Goal: Task Accomplishment & Management: Use online tool/utility

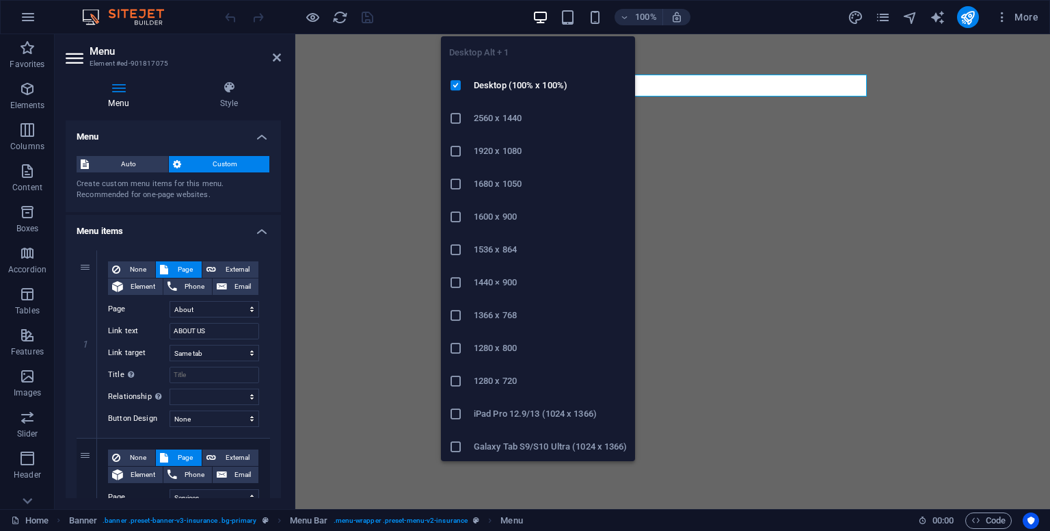
select select "1"
select select
select select "2"
select select
select select "3"
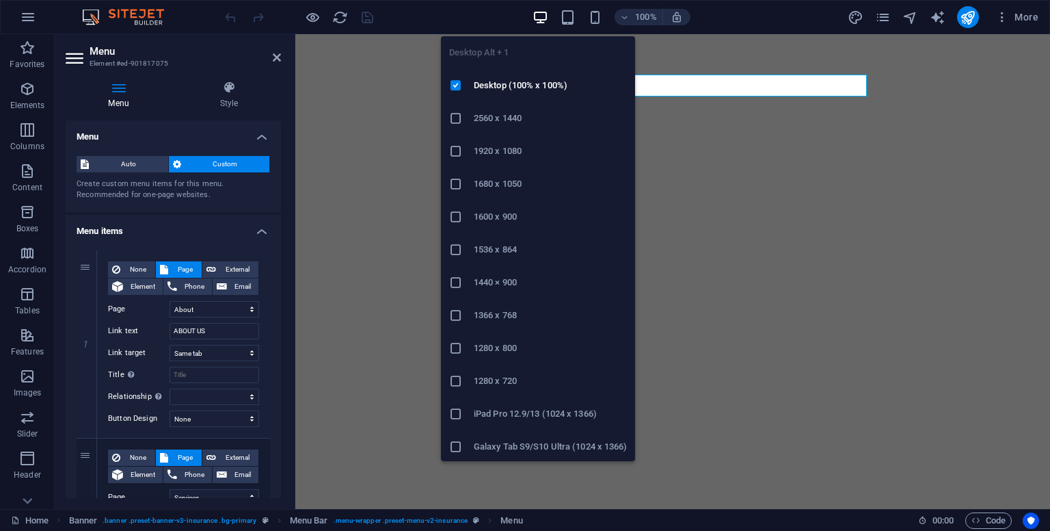
select select
select select "4"
select select
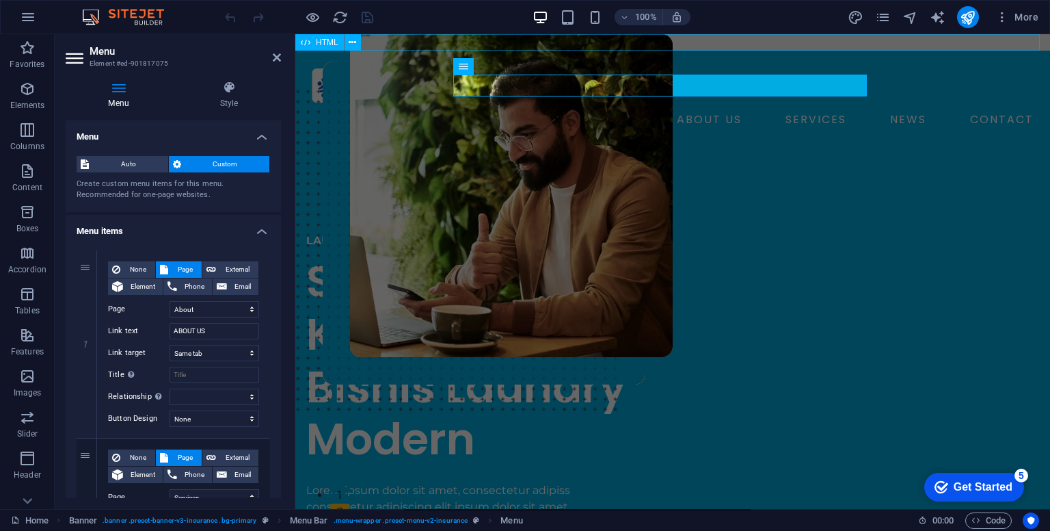
click at [597, 42] on div at bounding box center [672, 42] width 755 height 16
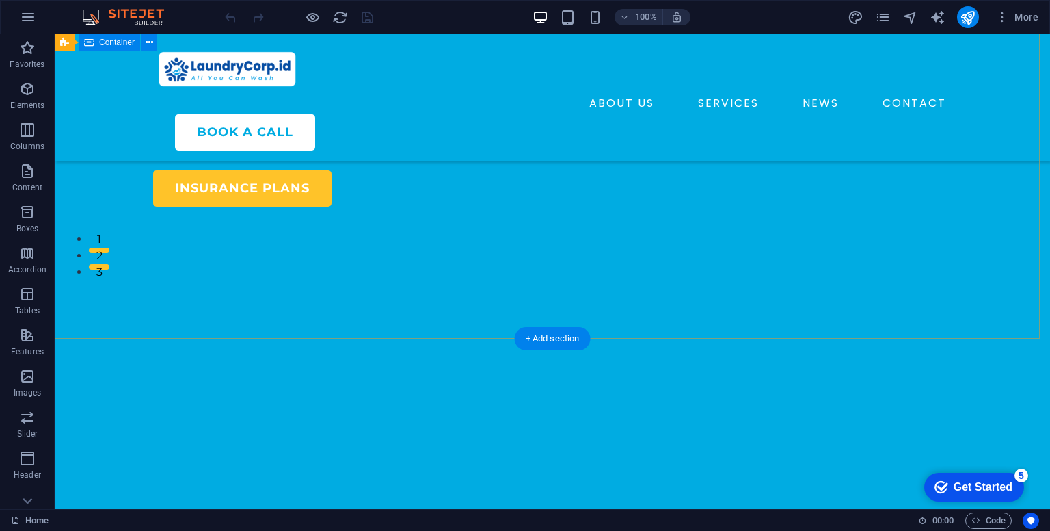
scroll to position [274, 0]
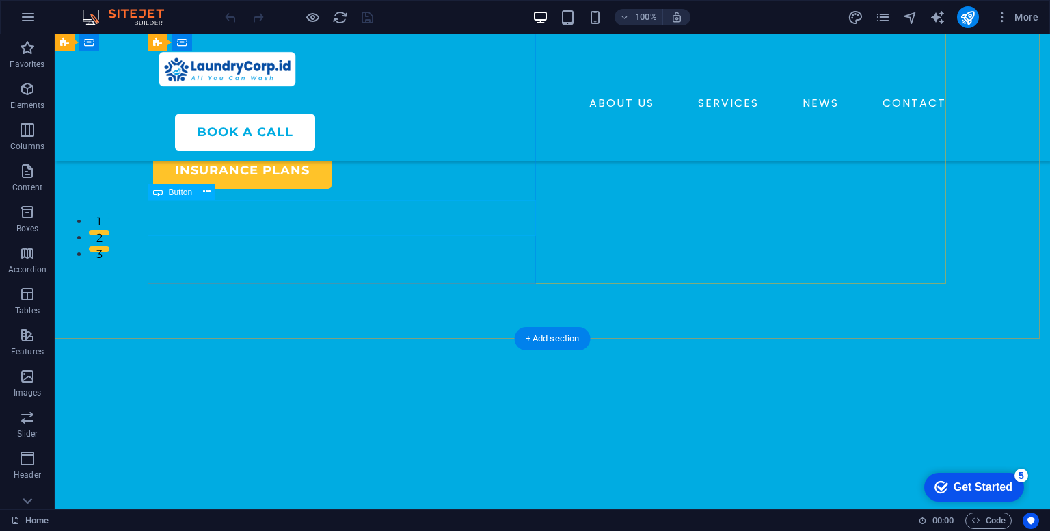
click at [301, 189] on div "insurance plans" at bounding box center [347, 170] width 388 height 36
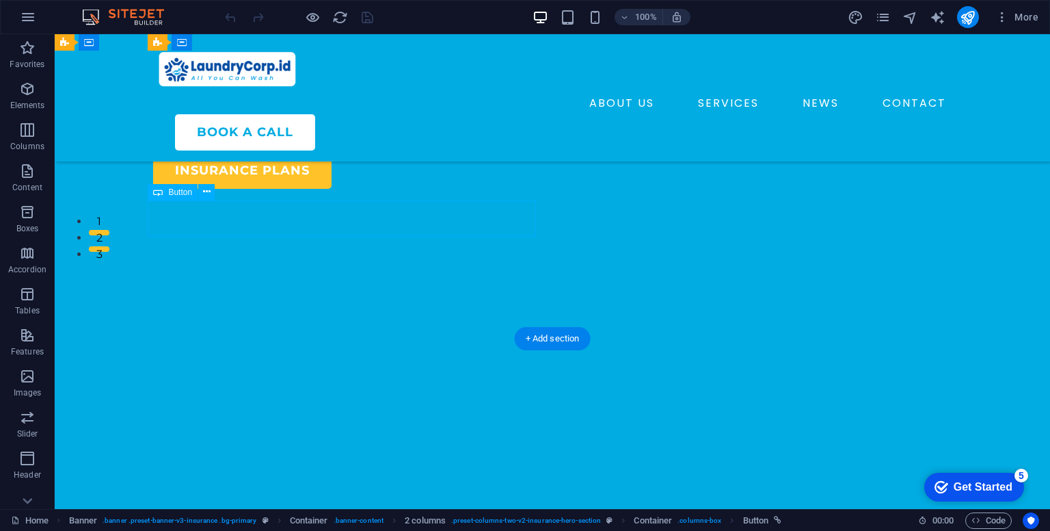
click at [364, 189] on div "insurance plans" at bounding box center [347, 170] width 388 height 36
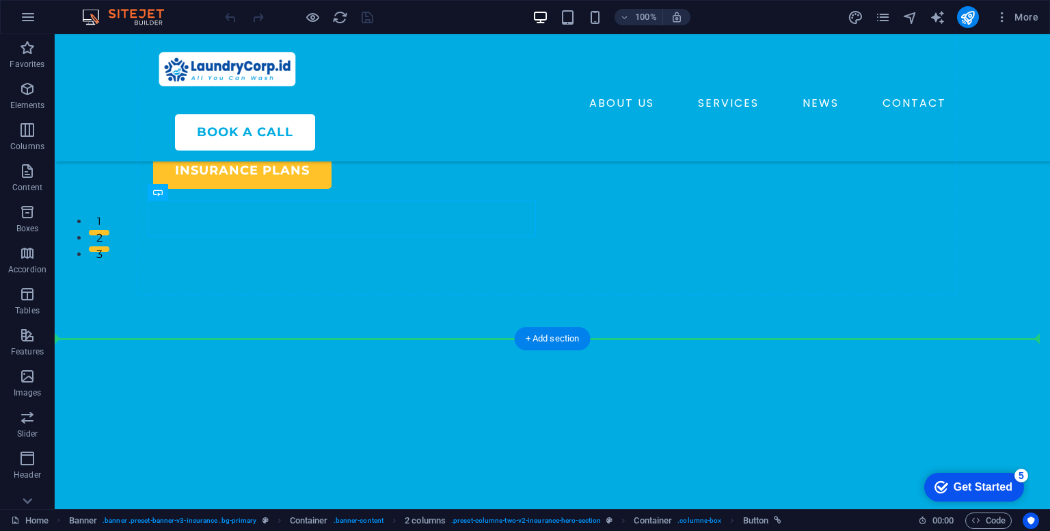
drag, startPoint x: 274, startPoint y: 226, endPoint x: 270, endPoint y: 247, distance: 21.5
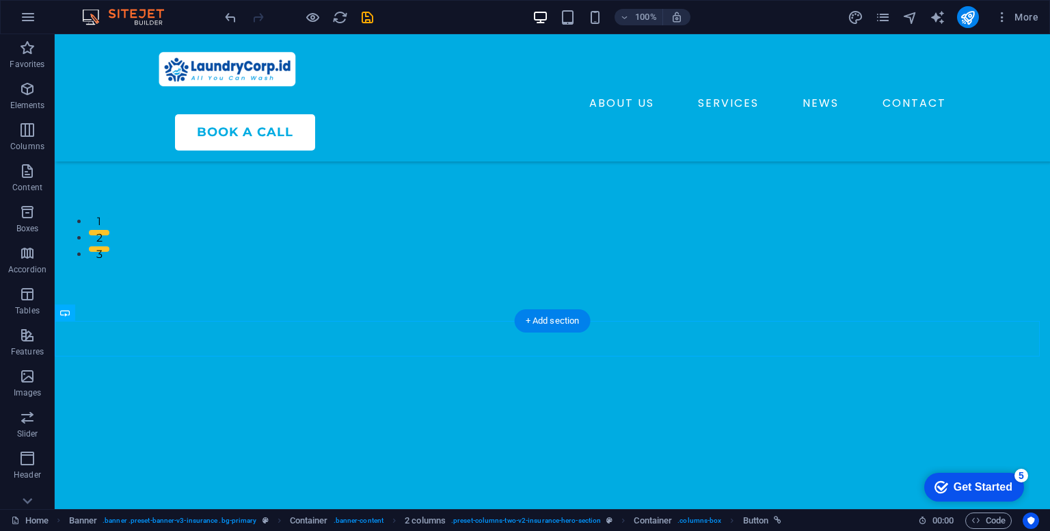
scroll to position [291, 0]
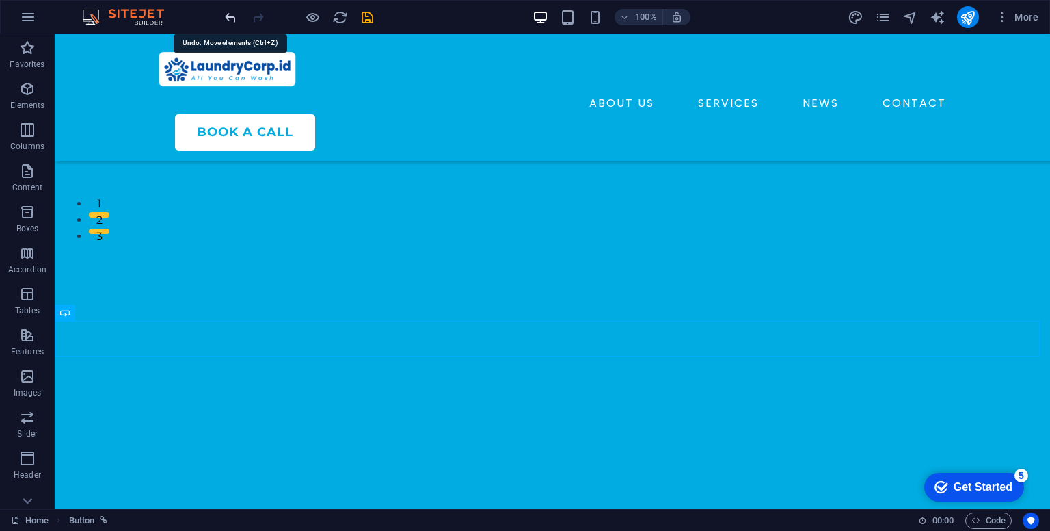
click at [236, 20] on icon "undo" at bounding box center [231, 18] width 16 height 16
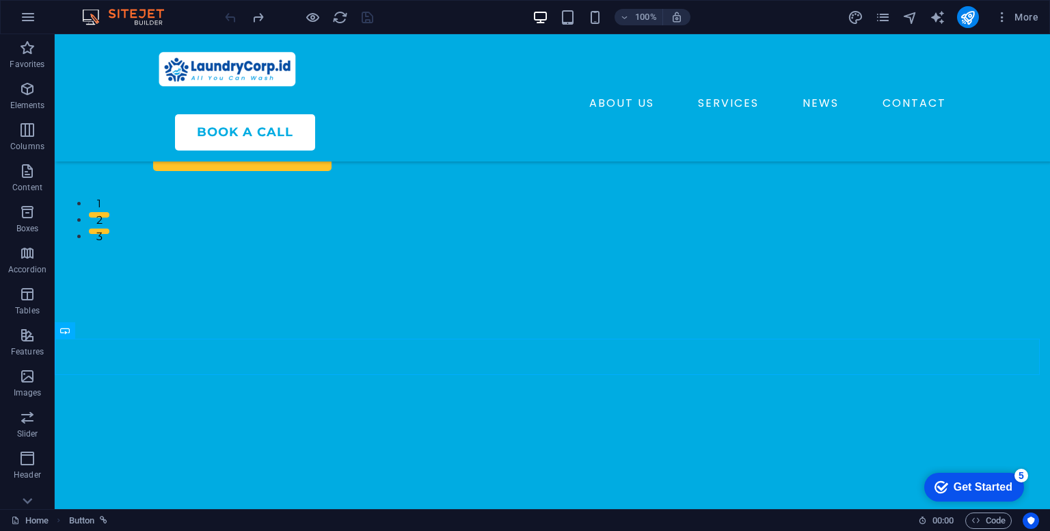
scroll to position [274, 0]
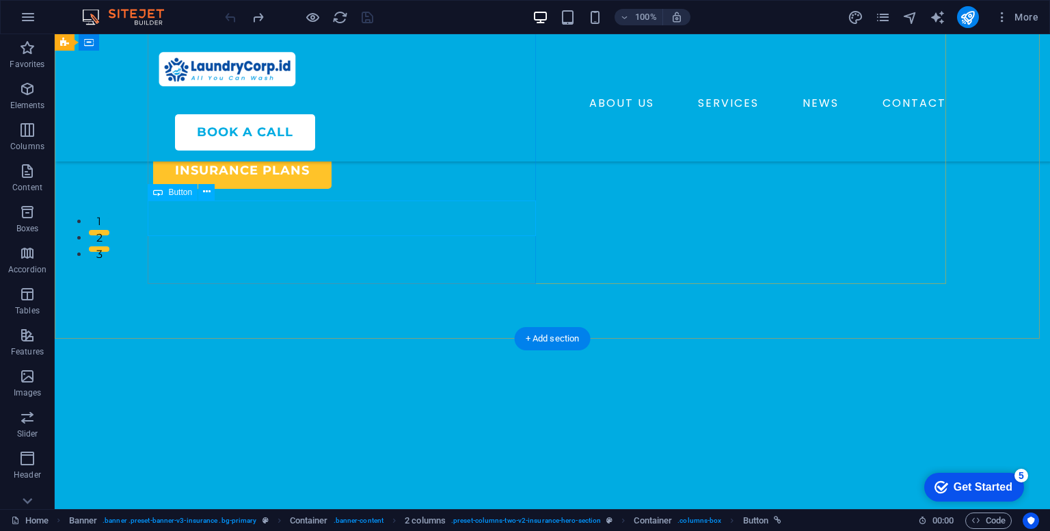
click at [224, 189] on div "insurance plans" at bounding box center [347, 170] width 388 height 36
click at [203, 189] on icon at bounding box center [207, 192] width 8 height 14
click at [246, 131] on div "Lorem ipsum dolor sit amet, consectetur adipiss consectetur adipiscing elit ips…" at bounding box center [347, 114] width 388 height 33
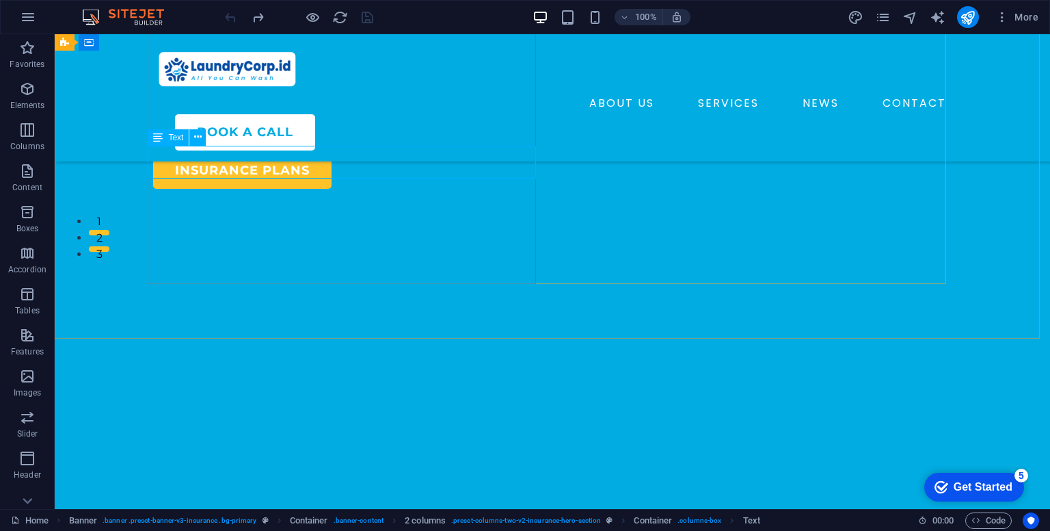
click at [176, 137] on span "Text" at bounding box center [175, 137] width 15 height 8
click at [197, 139] on icon at bounding box center [198, 137] width 8 height 14
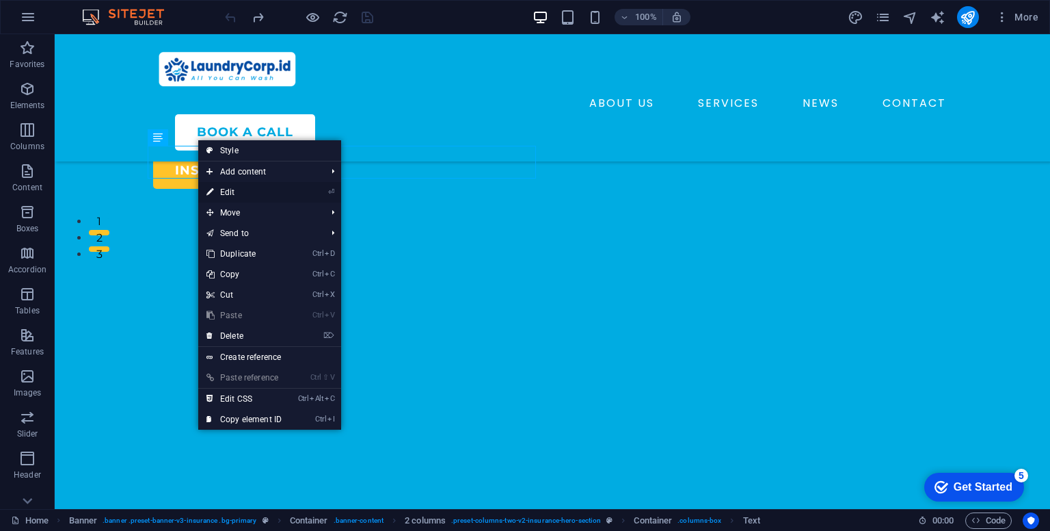
click at [229, 191] on link "⏎ Edit" at bounding box center [244, 192] width 92 height 21
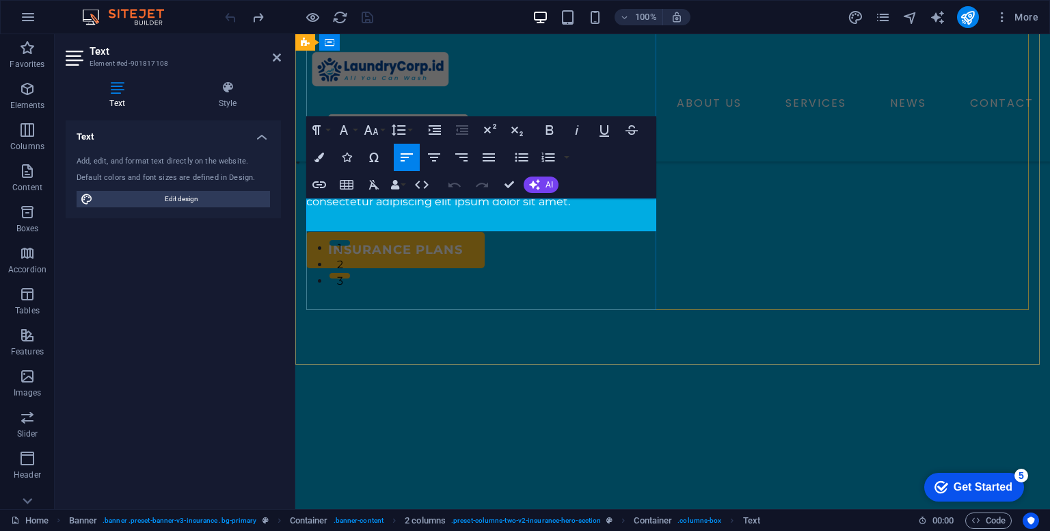
scroll to position [226, 0]
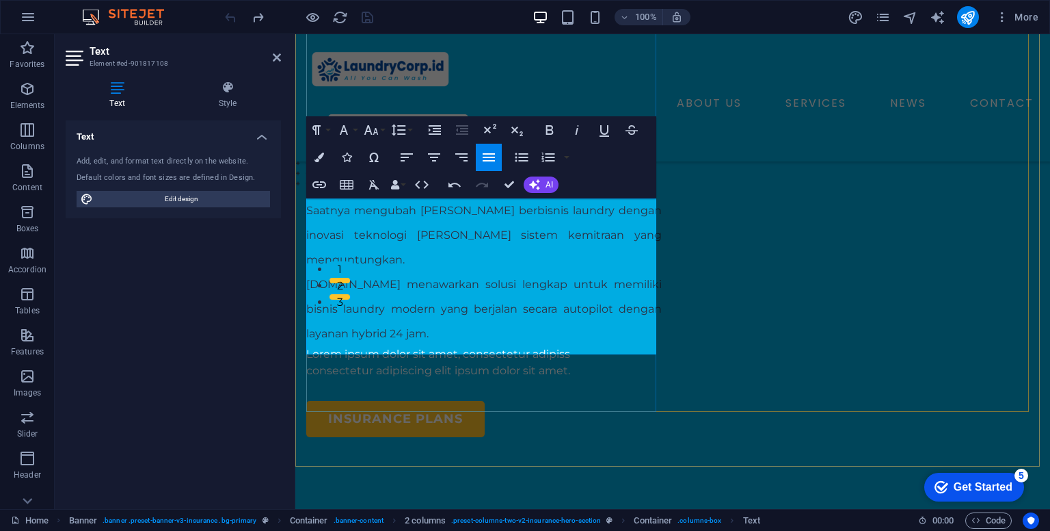
click at [605, 362] on p "consectetur adipiscing elit ipsum dolor sit amet." at bounding box center [484, 370] width 356 height 16
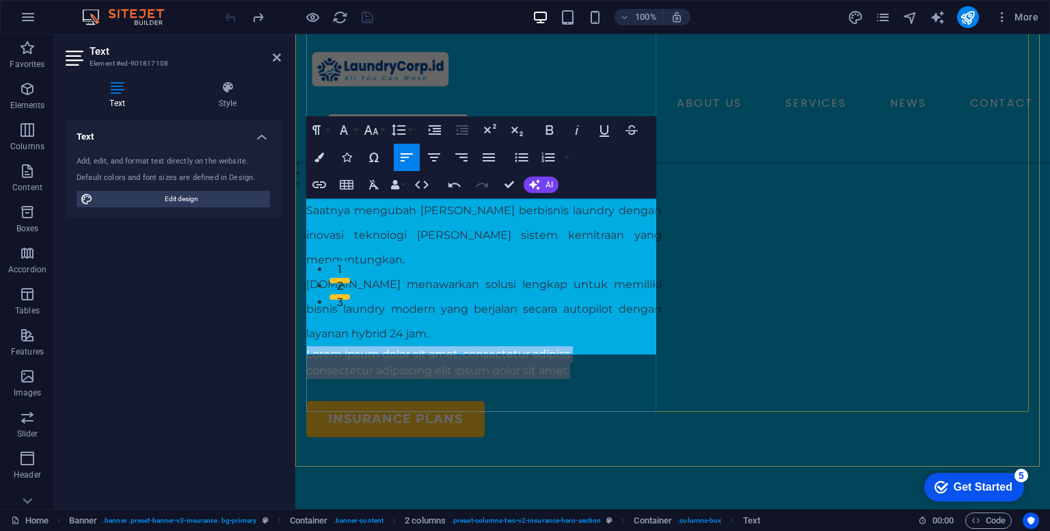
drag, startPoint x: 593, startPoint y: 345, endPoint x: 306, endPoint y: 331, distance: 286.8
click at [306, 331] on div "Saatnya mengubah [PERSON_NAME] berbisnis laundry dengan inovasi teknologi [PERS…" at bounding box center [484, 288] width 356 height 181
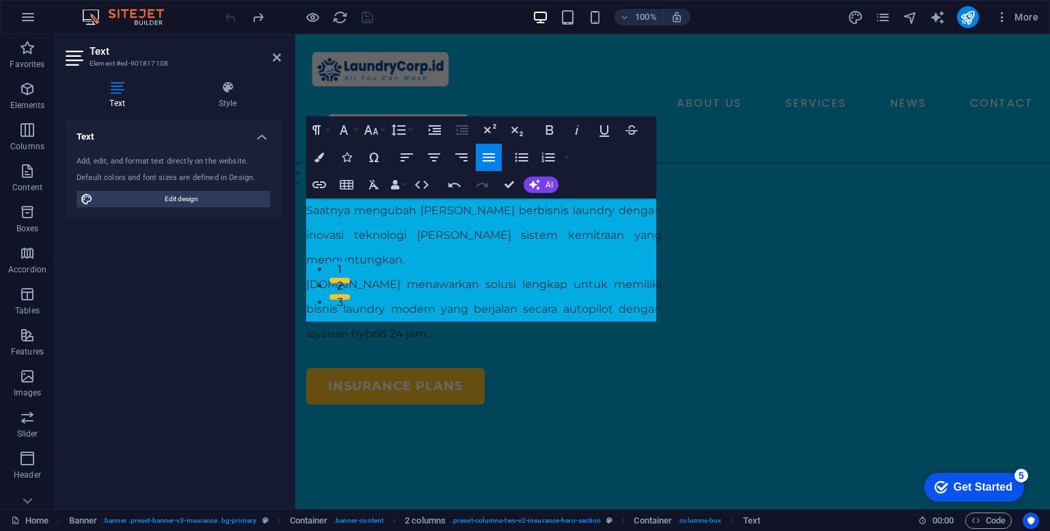
click at [449, 25] on div "100% More" at bounding box center [633, 17] width 822 height 22
click at [479, 21] on div "100% More" at bounding box center [633, 17] width 822 height 22
click at [438, 28] on div "100% More" at bounding box center [525, 17] width 1049 height 33
click at [1002, 481] on div "Get Started" at bounding box center [983, 487] width 59 height 12
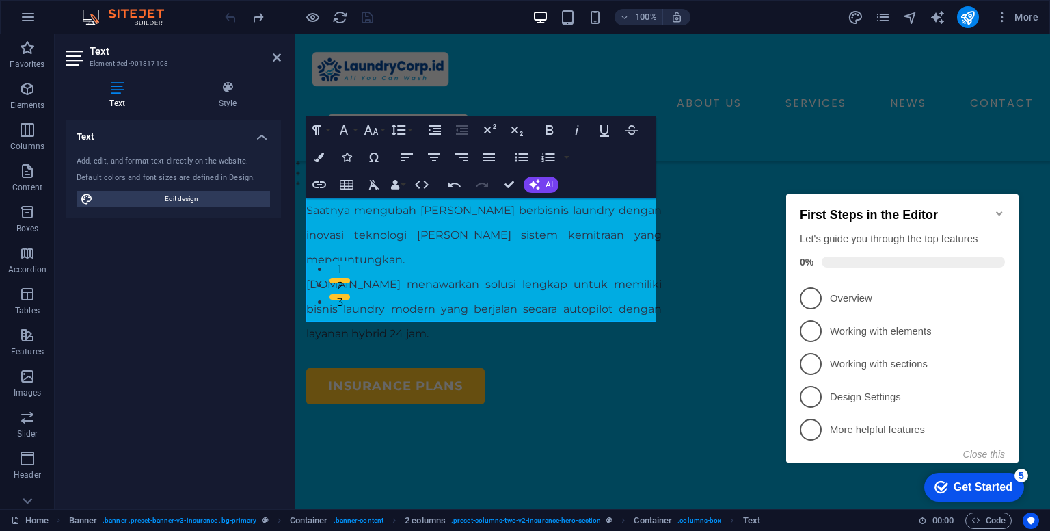
click at [1002, 481] on div "Get Started" at bounding box center [983, 487] width 59 height 12
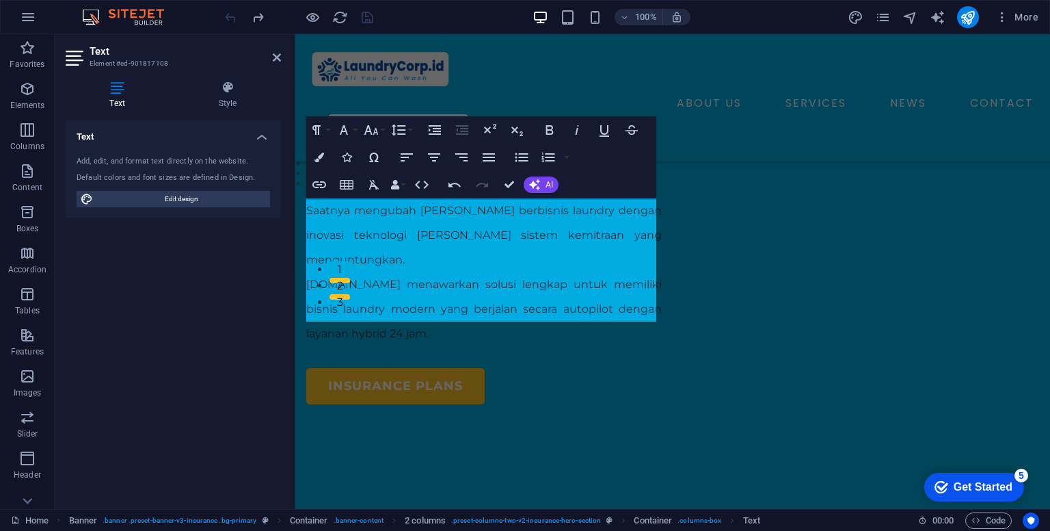
click at [1022, 507] on div "checkmark Get Started 5 First Steps in the Editor Let's guide you through the t…" at bounding box center [972, 486] width 116 height 41
click at [755, 423] on div "LAUNDRY COMPANY Solusi Praktis Kemitraan Bisnis Laundry Modern Saatnya mengubah…" at bounding box center [672, 339] width 755 height 1028
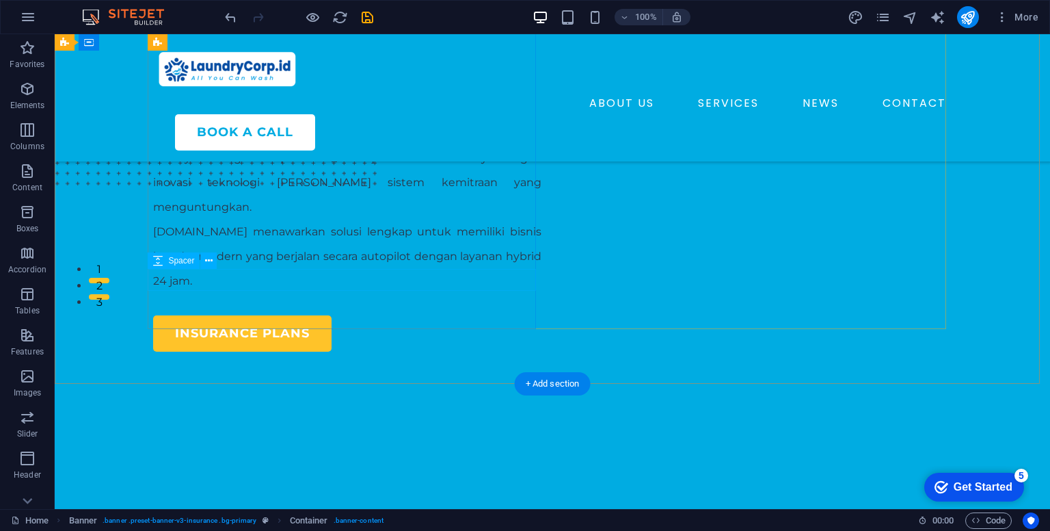
scroll to position [228, 0]
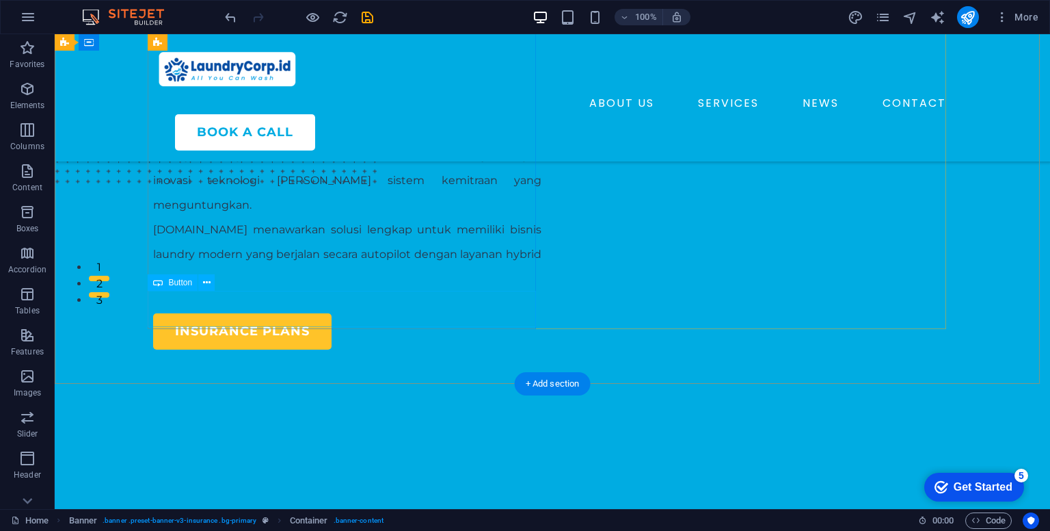
click at [290, 313] on div "insurance plans" at bounding box center [347, 331] width 388 height 36
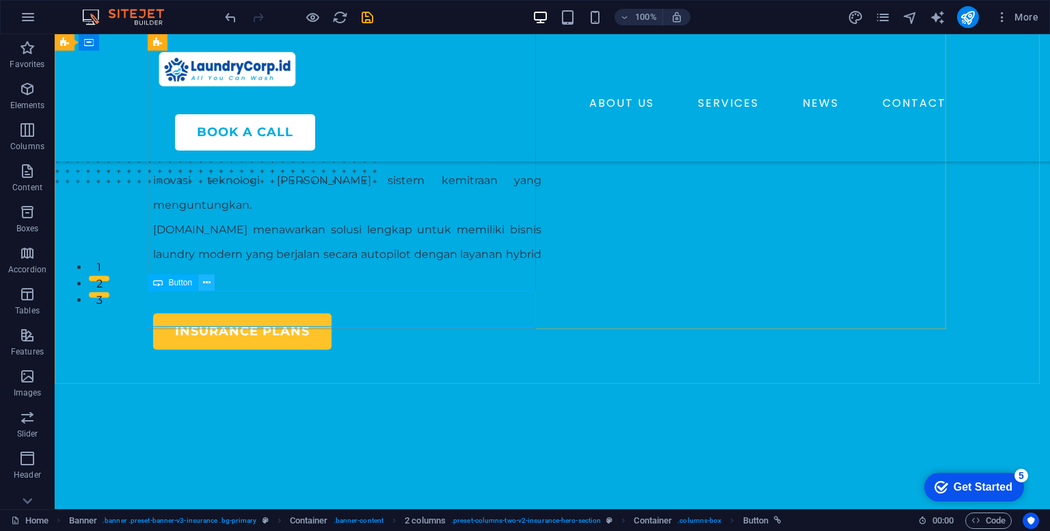
click at [209, 284] on icon at bounding box center [207, 283] width 8 height 14
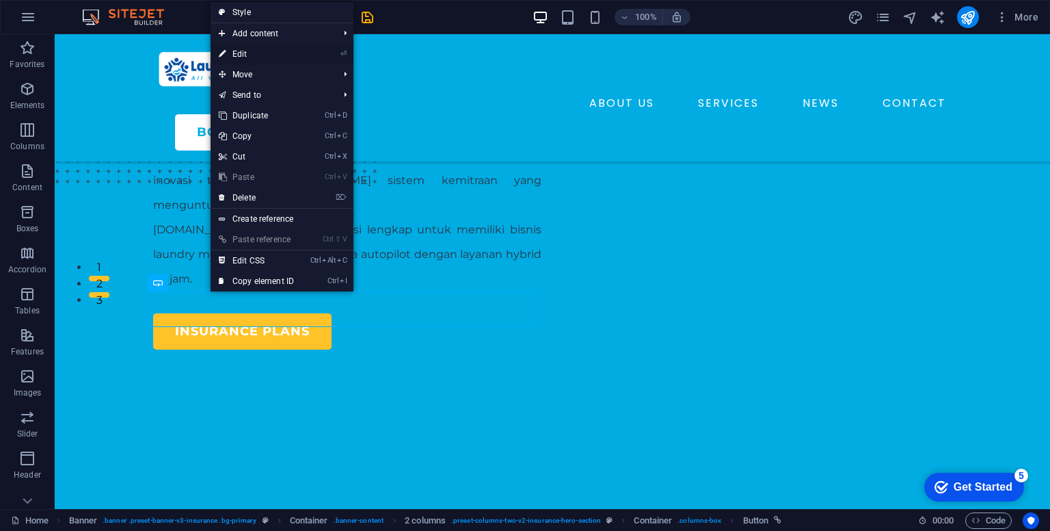
click at [254, 55] on link "⏎ Edit" at bounding box center [257, 54] width 92 height 21
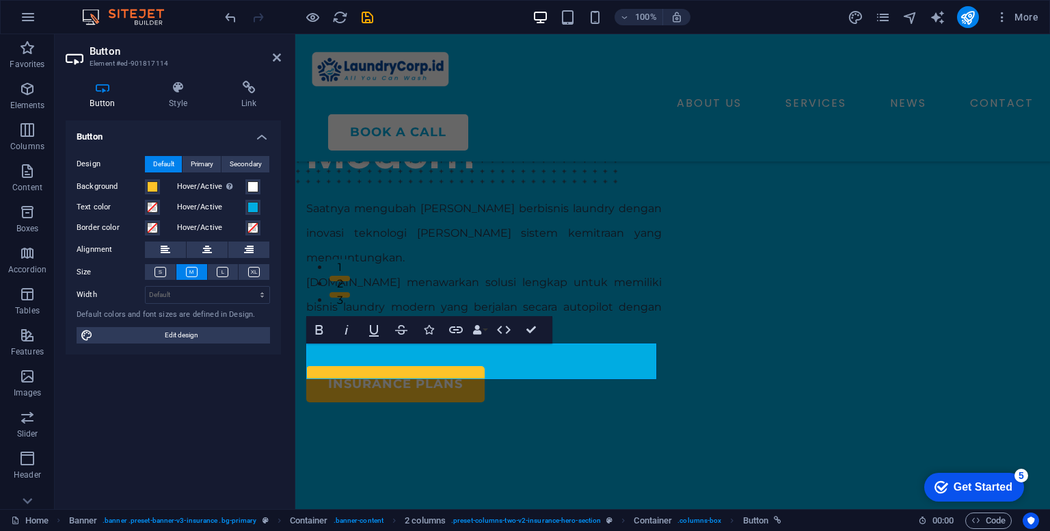
scroll to position [226, 0]
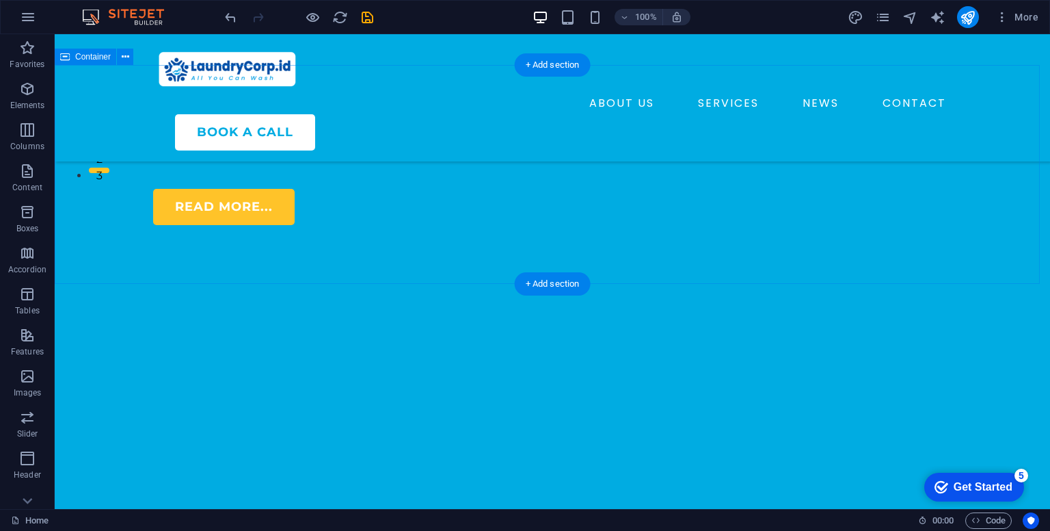
scroll to position [547, 0]
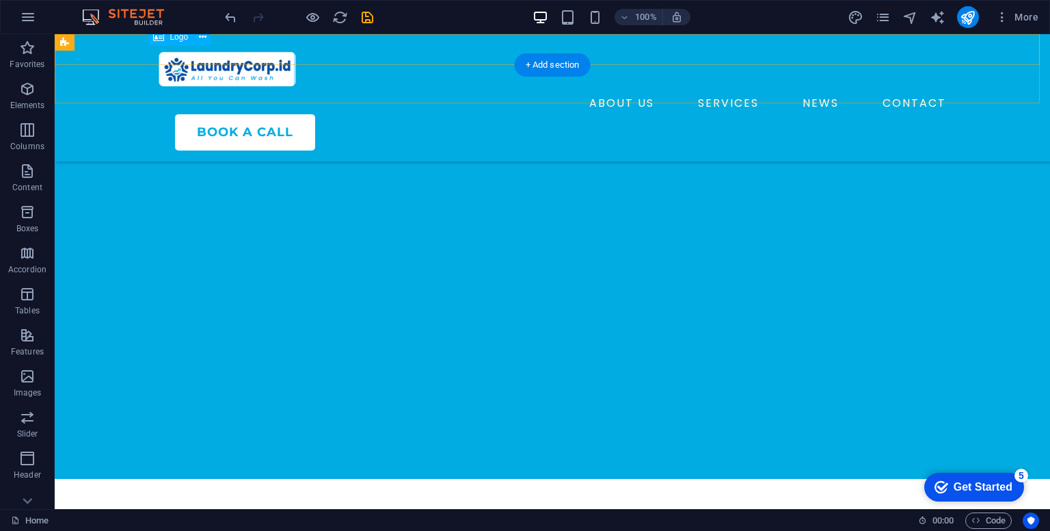
click at [261, 74] on div at bounding box center [552, 68] width 799 height 47
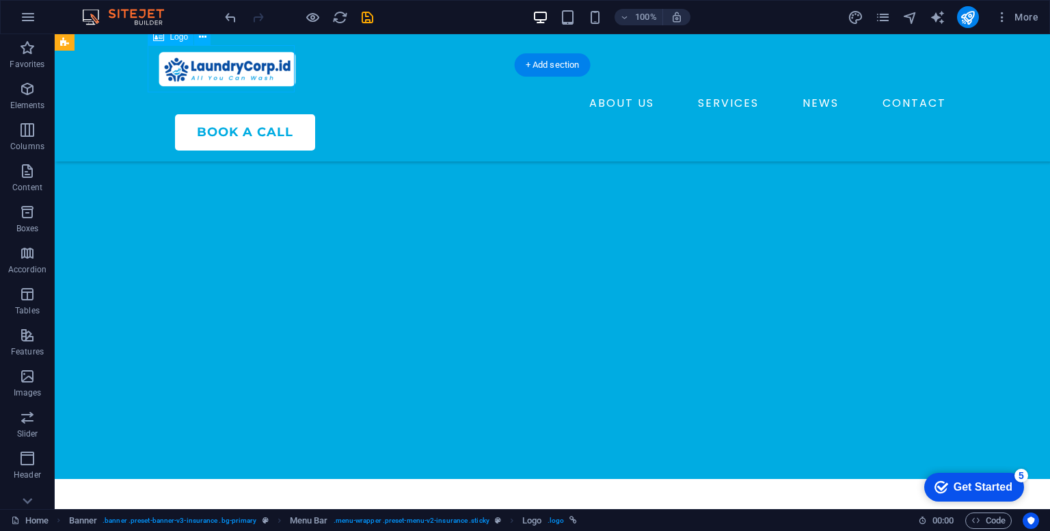
click at [274, 57] on div at bounding box center [552, 68] width 799 height 47
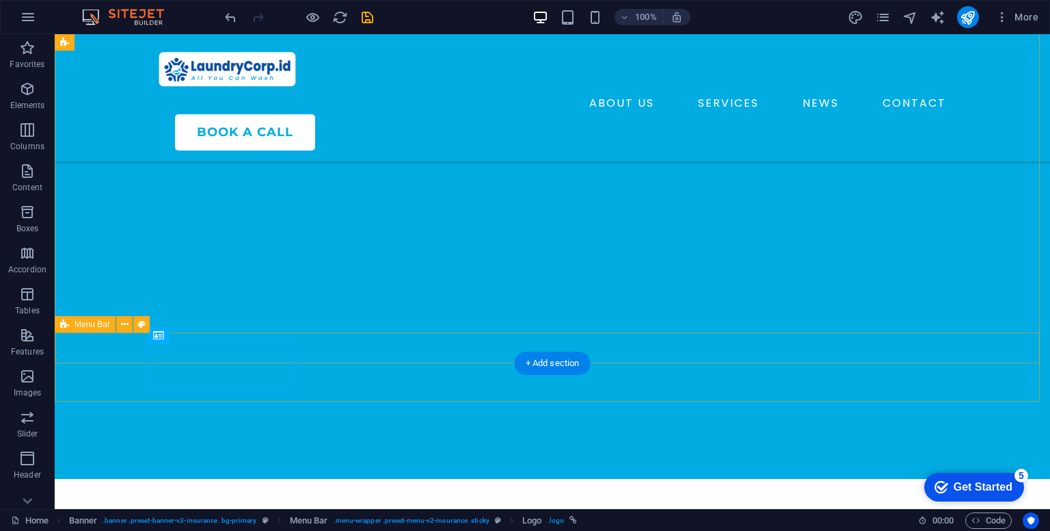
scroll to position [0, 0]
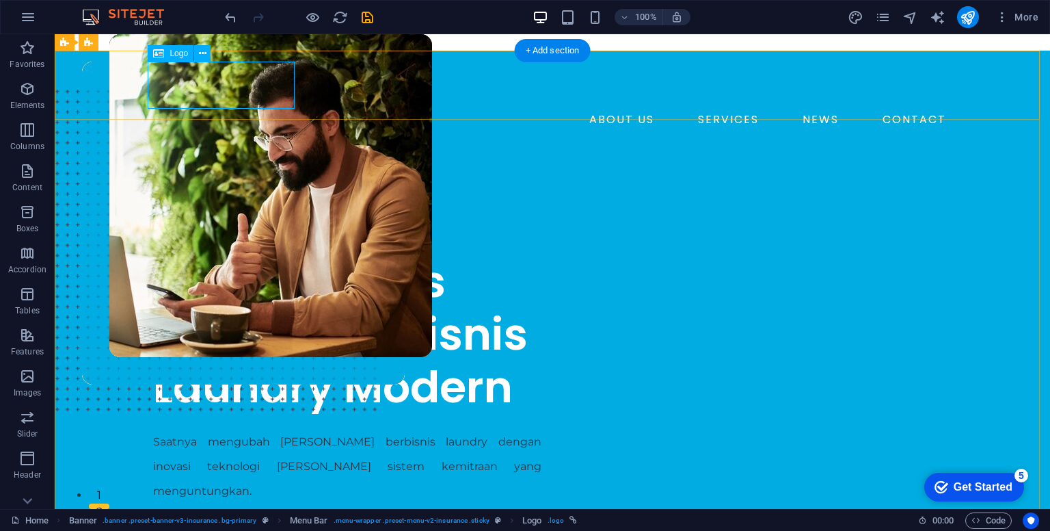
click at [252, 91] on div at bounding box center [552, 85] width 799 height 47
click at [208, 51] on button at bounding box center [202, 53] width 16 height 16
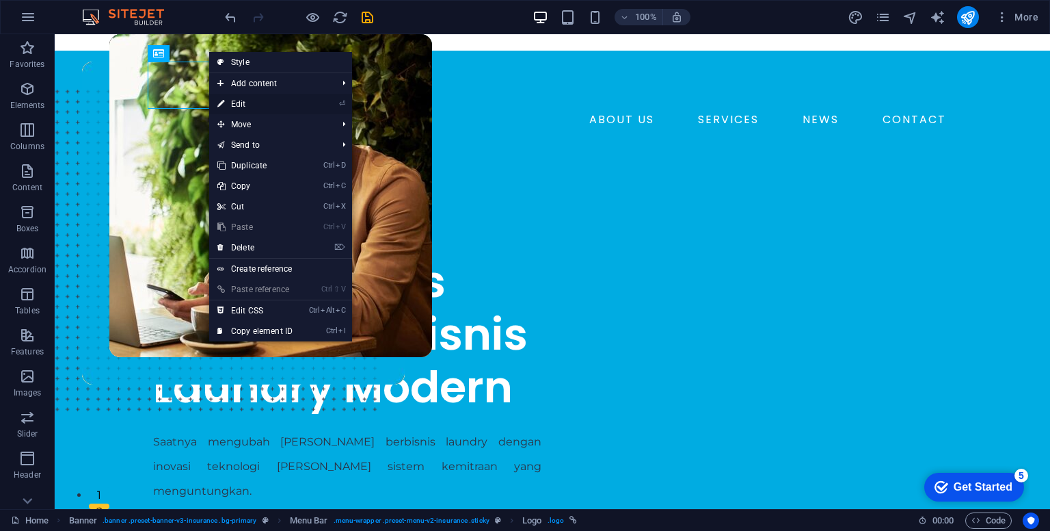
click at [257, 99] on link "⏎ Edit" at bounding box center [255, 104] width 92 height 21
select select "px"
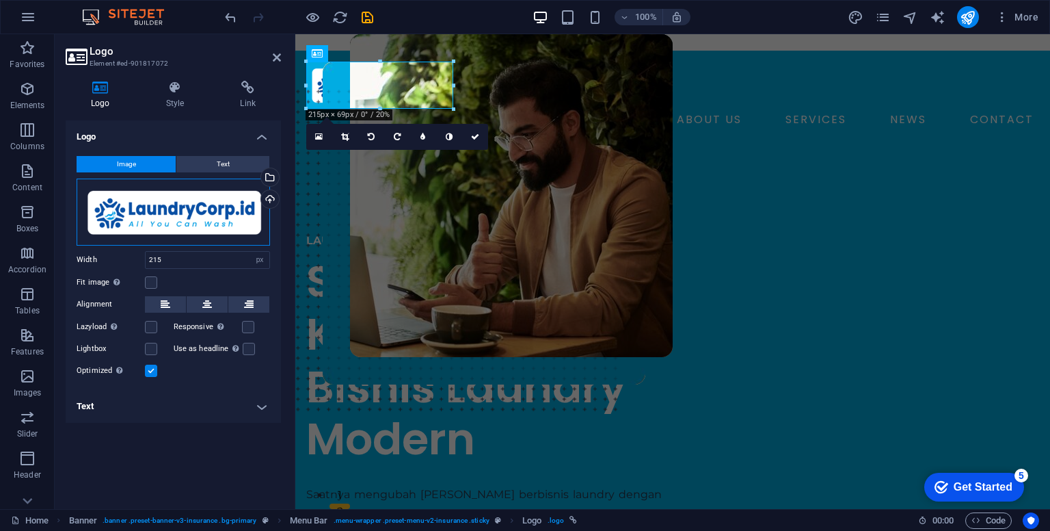
click at [217, 208] on div "Drag files here, click to choose files or select files from Files or our free s…" at bounding box center [174, 211] width 194 height 67
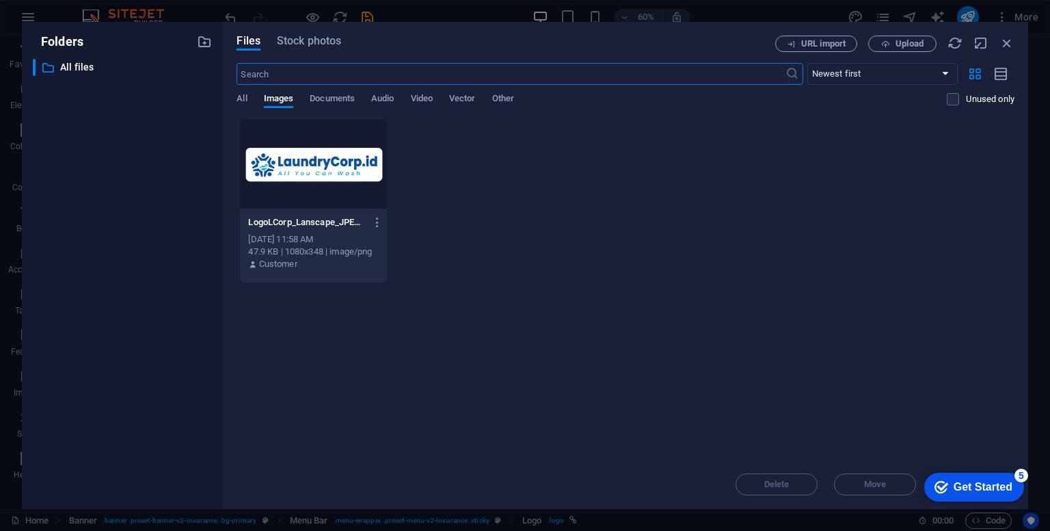
click at [315, 191] on div at bounding box center [313, 164] width 146 height 89
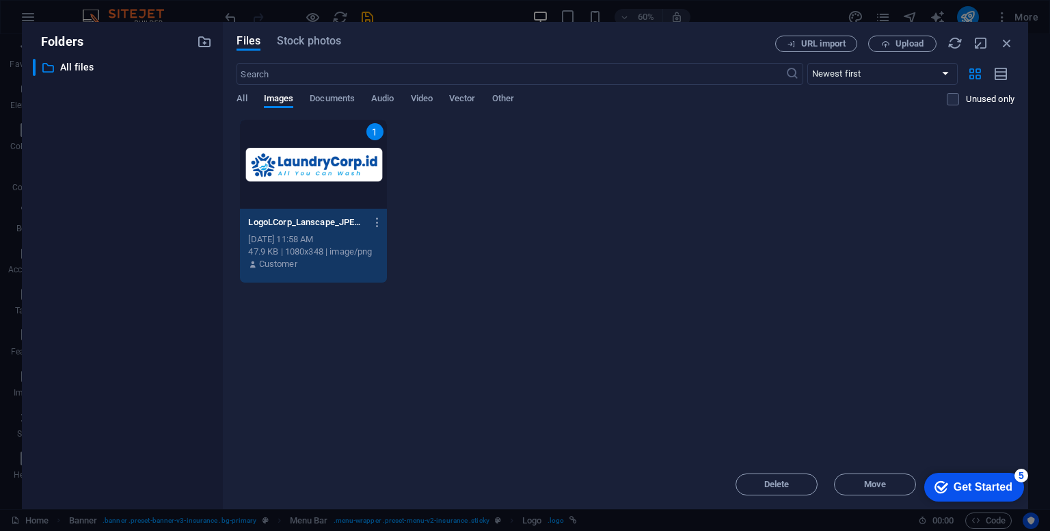
click at [615, 229] on div "1 LogoLCorp_Lanscape_JPEG-wjOIo04mhYFG8NmVHwyMag.png LogoLCorp_Lanscape_JPEG-wj…" at bounding box center [626, 201] width 778 height 164
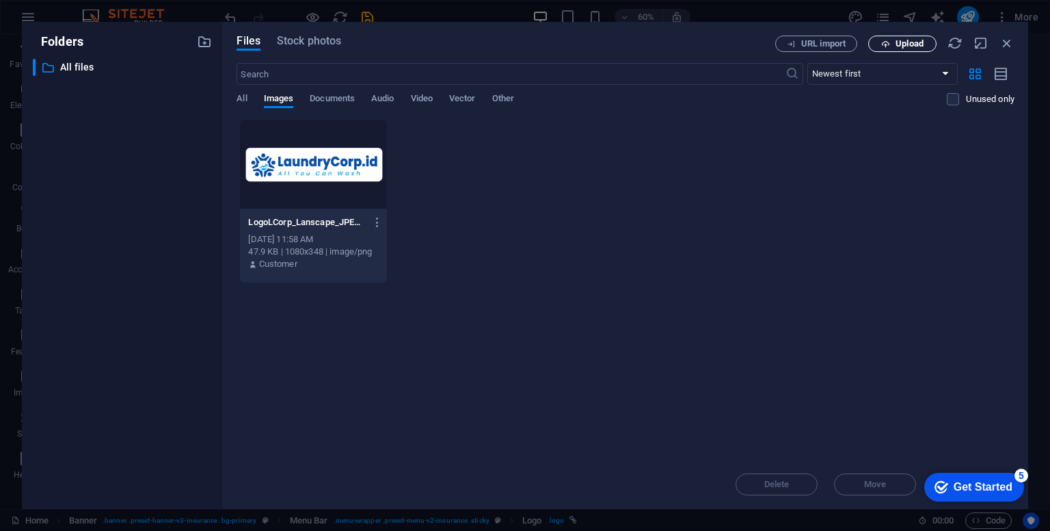
click at [905, 45] on span "Upload" at bounding box center [910, 44] width 28 height 8
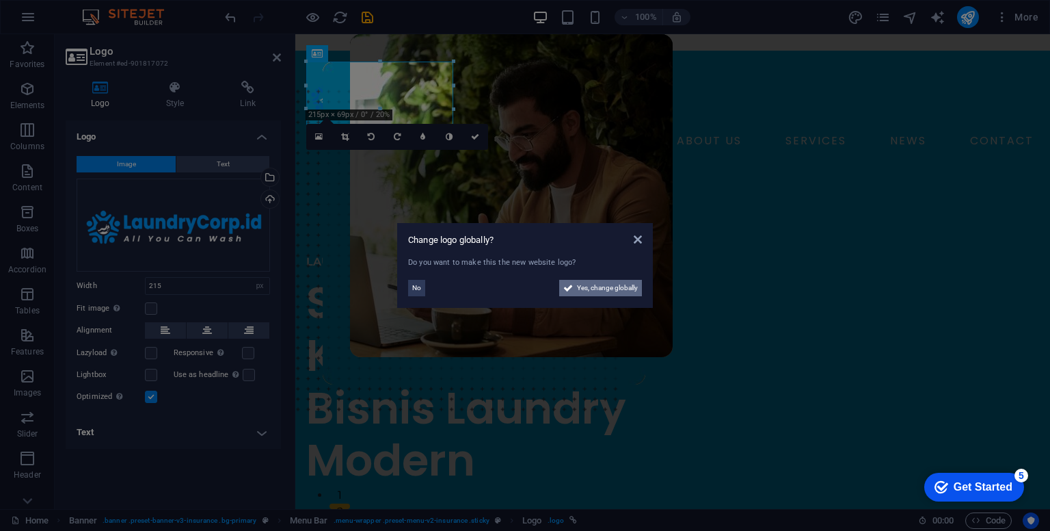
click at [610, 289] on span "Yes, change globally" at bounding box center [607, 288] width 61 height 16
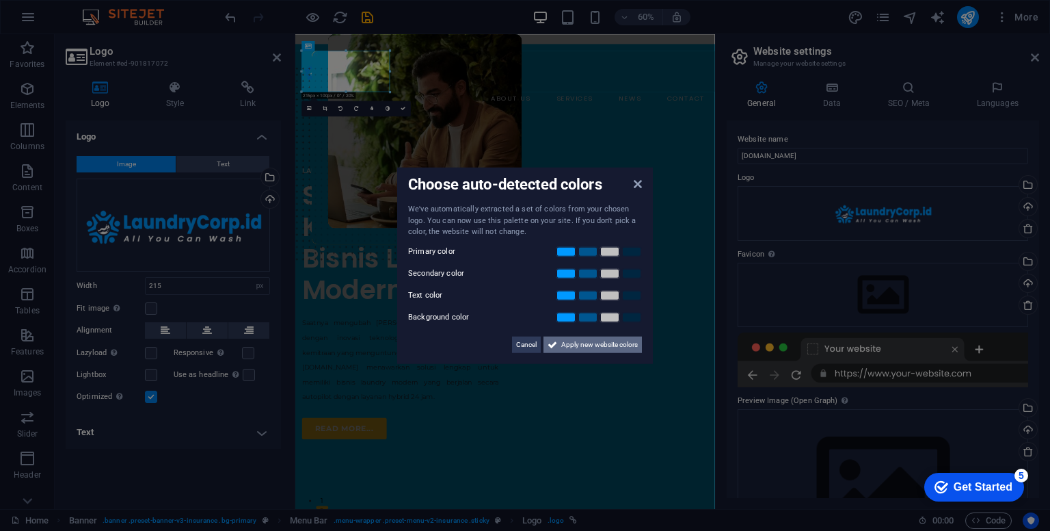
click at [597, 341] on span "Apply new website colors" at bounding box center [599, 344] width 77 height 16
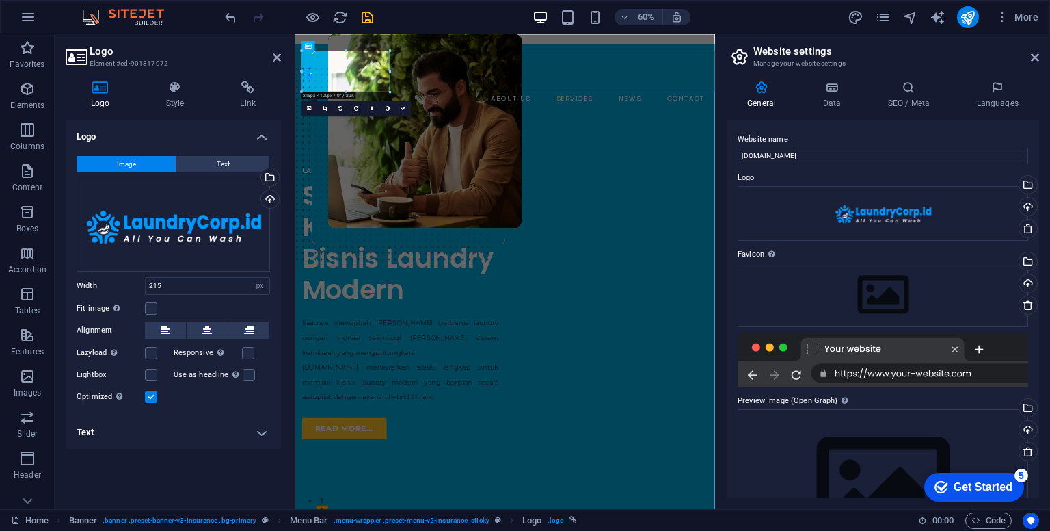
click at [368, 18] on icon "save" at bounding box center [368, 18] width 16 height 16
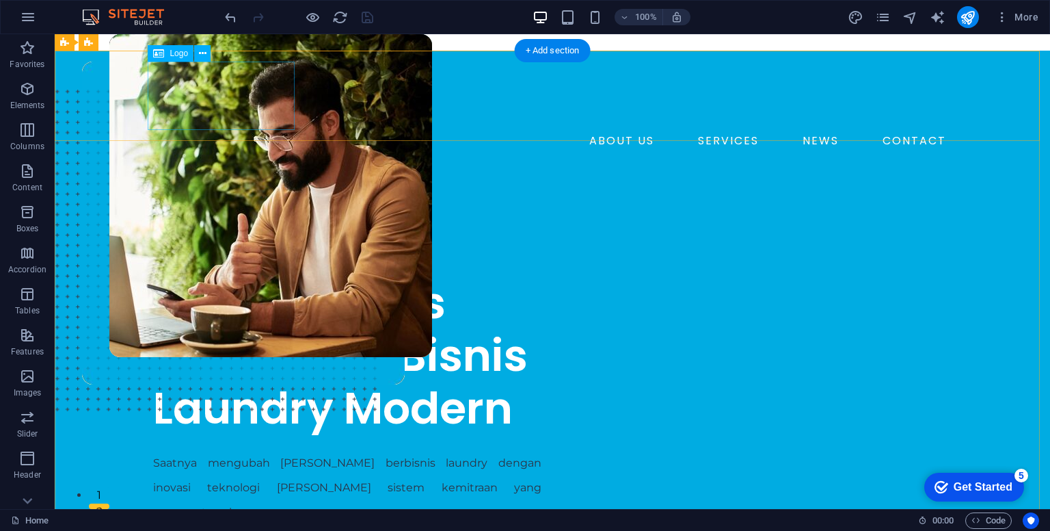
click at [193, 96] on div at bounding box center [552, 96] width 799 height 68
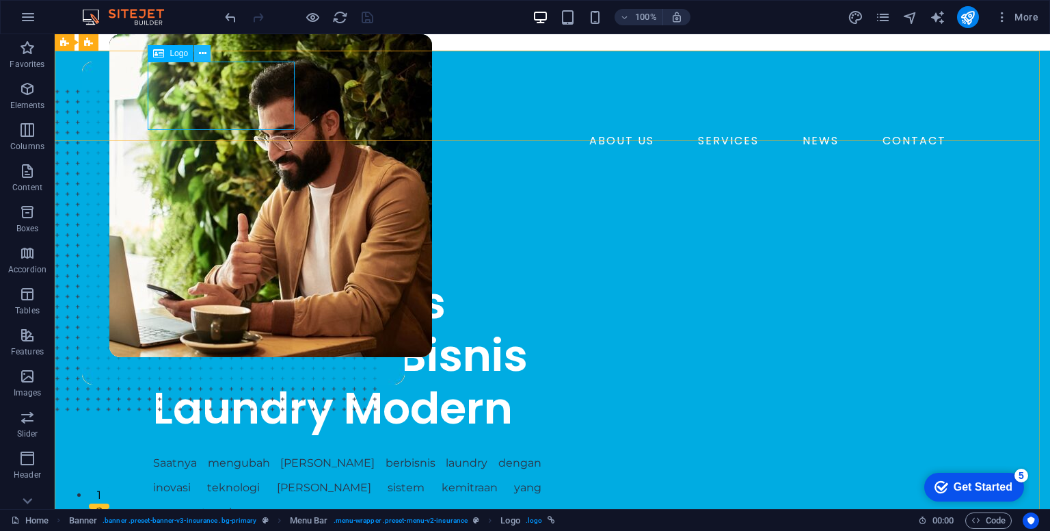
click at [207, 53] on button at bounding box center [202, 53] width 16 height 16
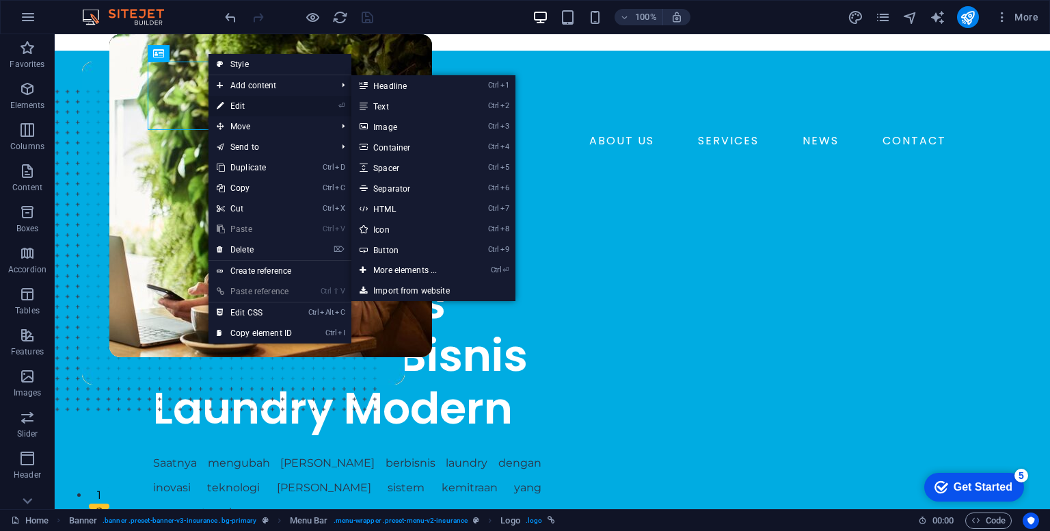
click at [249, 104] on link "⏎ Edit" at bounding box center [255, 106] width 92 height 21
select select "px"
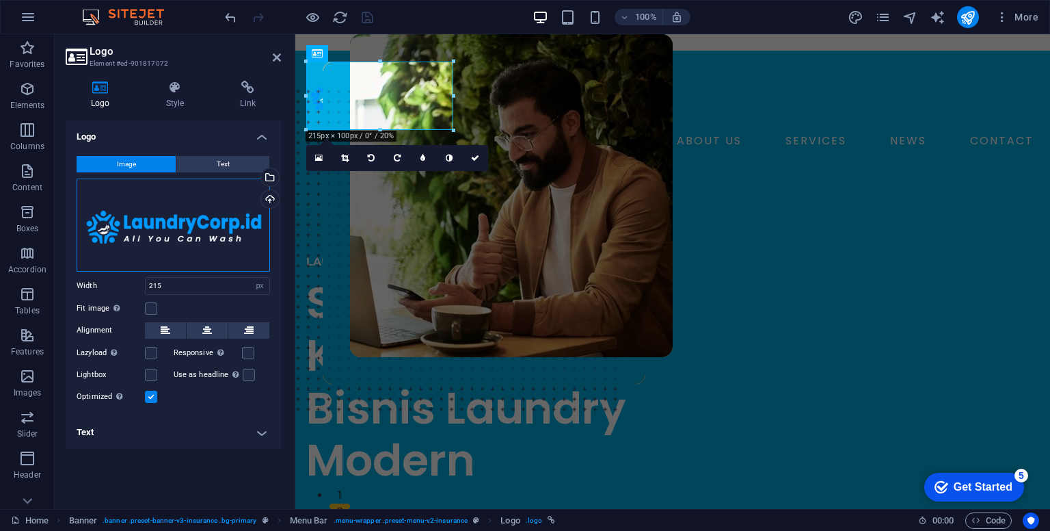
click at [188, 224] on div "Drag files here, click to choose files or select files from Files or our free s…" at bounding box center [174, 224] width 194 height 93
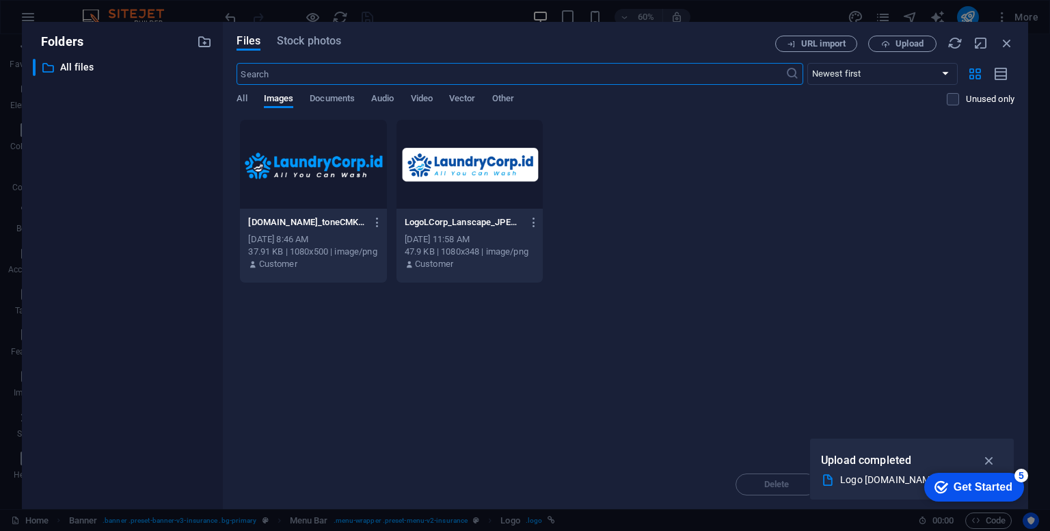
click at [985, 462] on icon "button" at bounding box center [990, 460] width 16 height 15
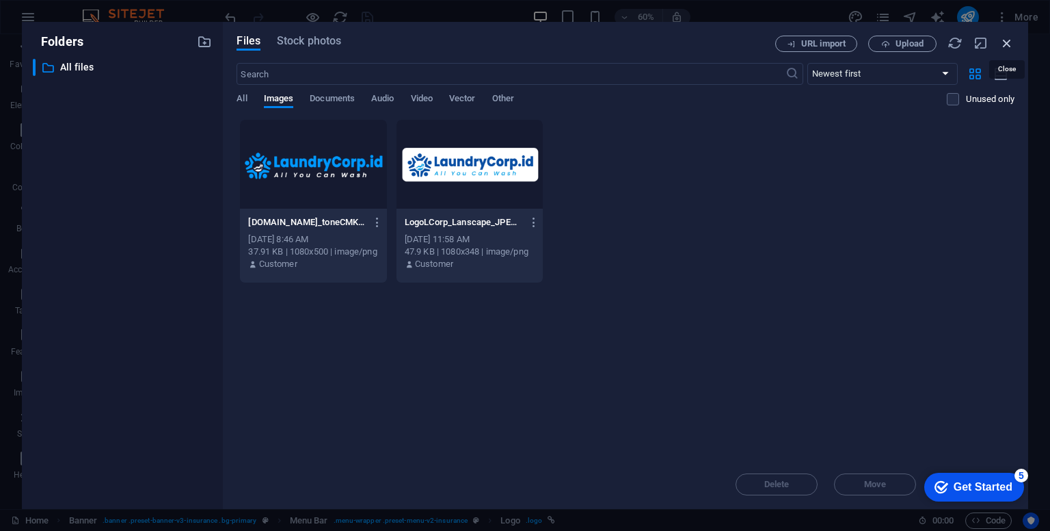
drag, startPoint x: 1009, startPoint y: 47, endPoint x: 689, endPoint y: 8, distance: 322.5
click at [1009, 47] on icon "button" at bounding box center [1007, 43] width 15 height 15
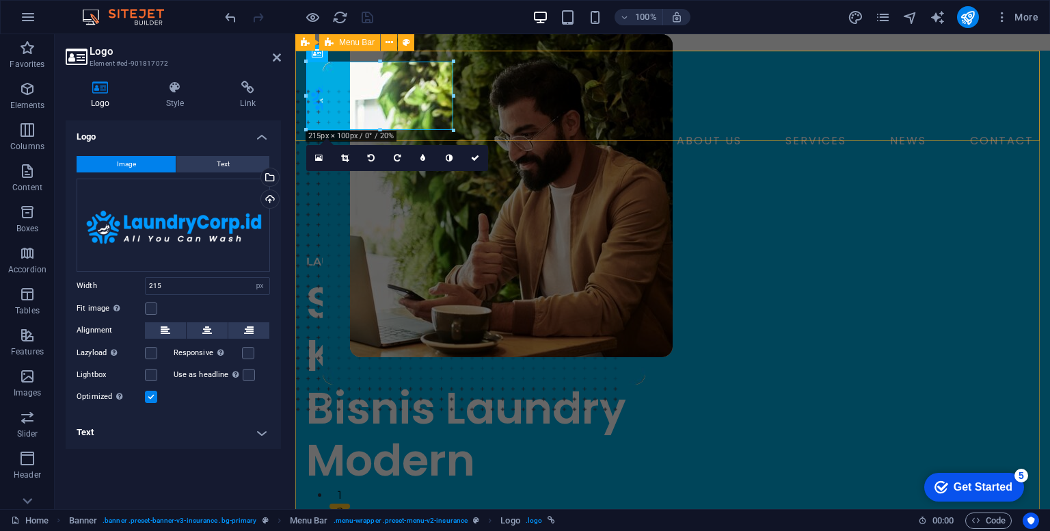
drag, startPoint x: 678, startPoint y: 127, endPoint x: 918, endPoint y: 129, distance: 240.7
click at [918, 129] on div "ABOUT US SERVICES NEWS CONTACT BOOK A CALL" at bounding box center [672, 125] width 755 height 148
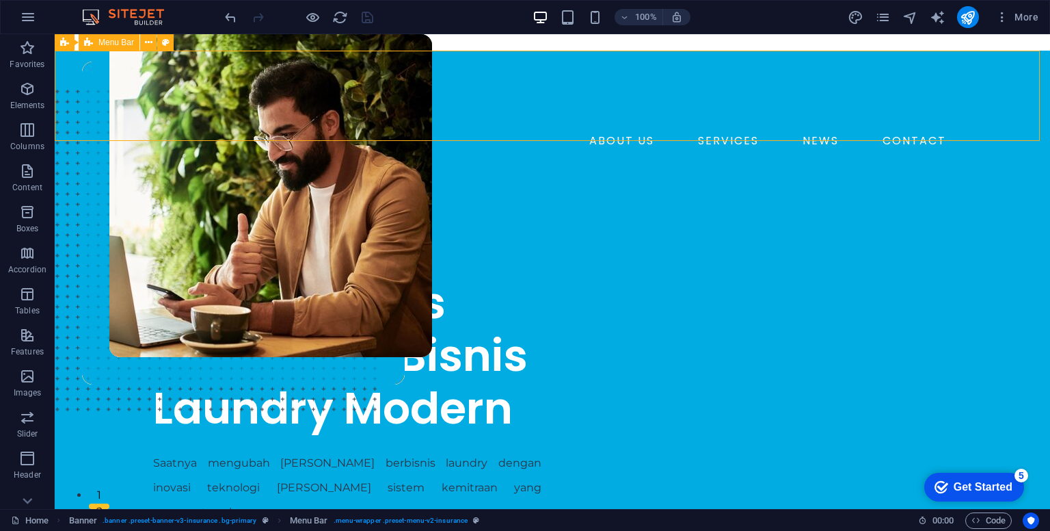
click at [716, 137] on div "ABOUT US SERVICES NEWS CONTACT BOOK A CALL" at bounding box center [553, 125] width 996 height 148
click at [434, 69] on div "ABOUT US SERVICES NEWS CONTACT BOOK A CALL" at bounding box center [553, 125] width 996 height 148
click at [148, 44] on icon at bounding box center [149, 43] width 8 height 14
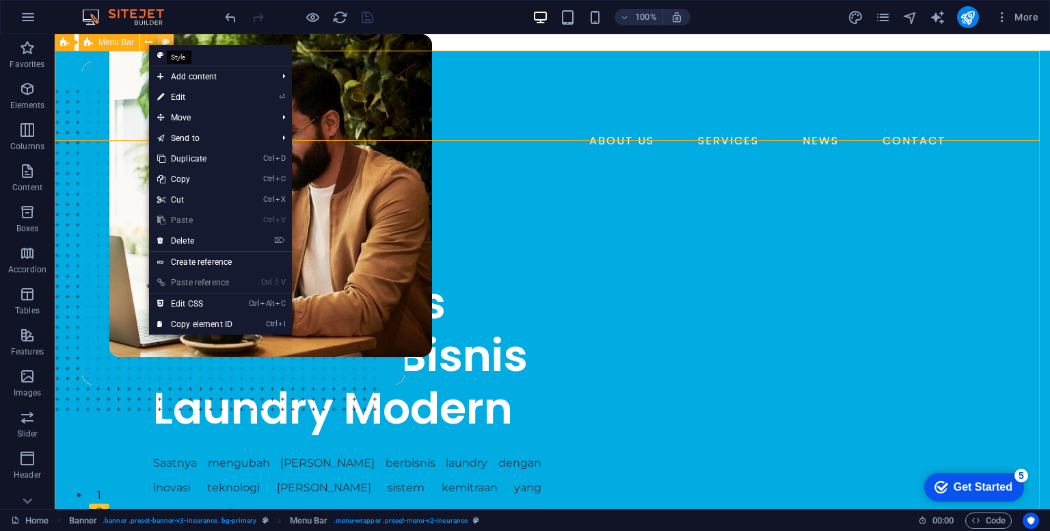
click at [164, 39] on icon at bounding box center [166, 43] width 8 height 14
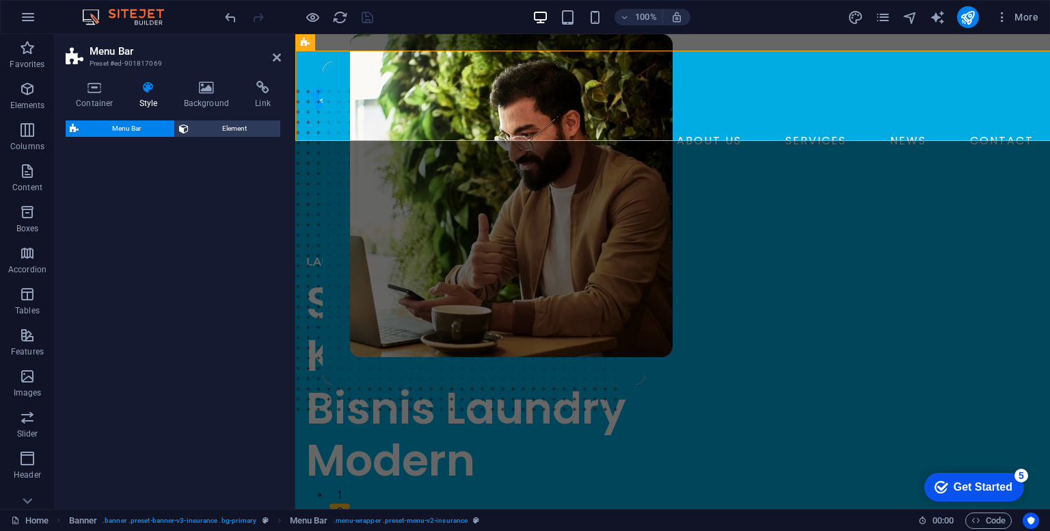
select select "rem"
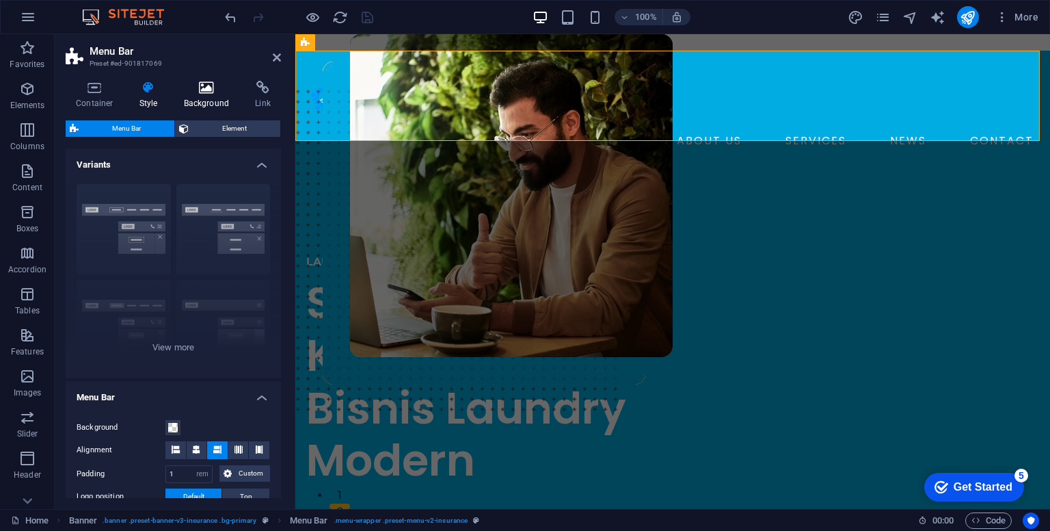
click at [201, 96] on h4 "Background" at bounding box center [210, 95] width 72 height 29
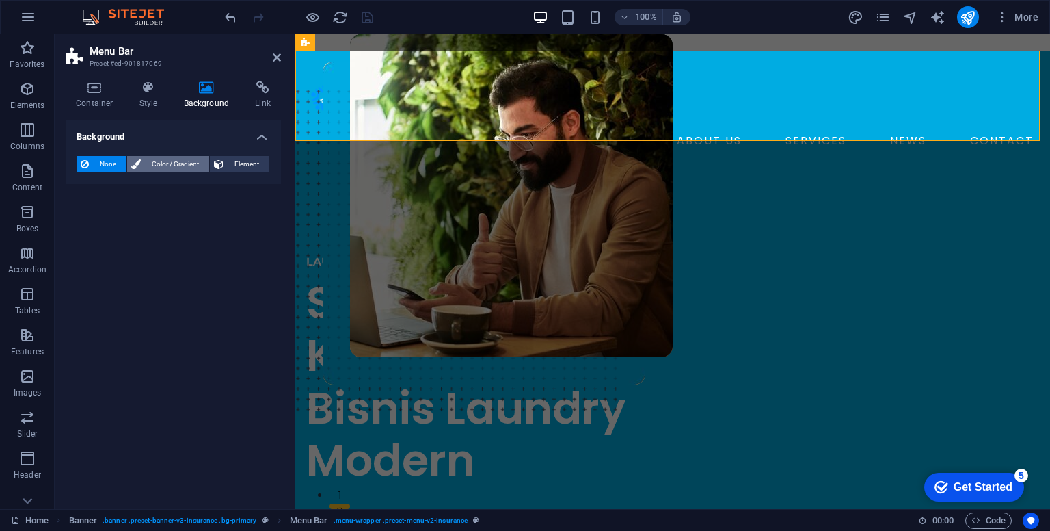
click at [189, 165] on span "Color / Gradient" at bounding box center [175, 164] width 60 height 16
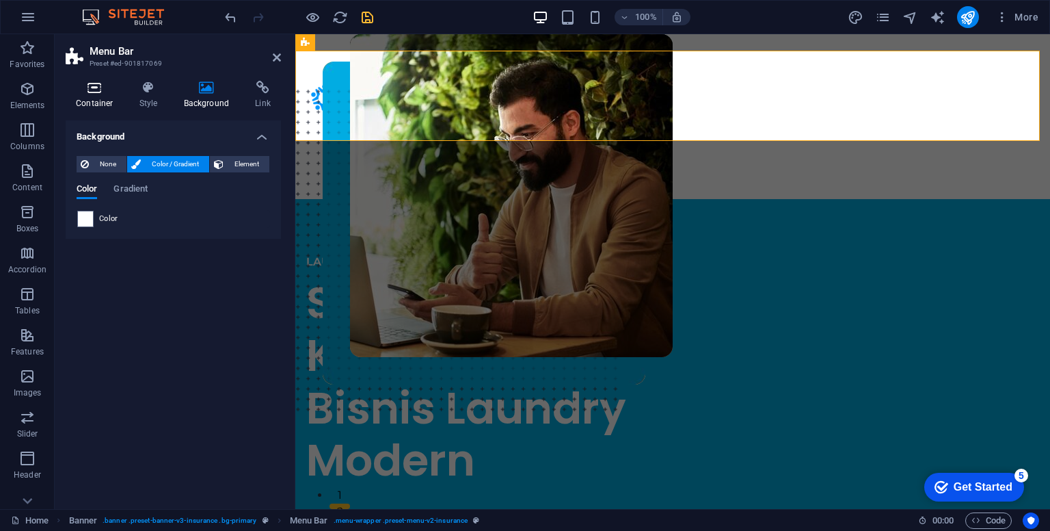
click at [98, 100] on h4 "Container" at bounding box center [98, 95] width 64 height 29
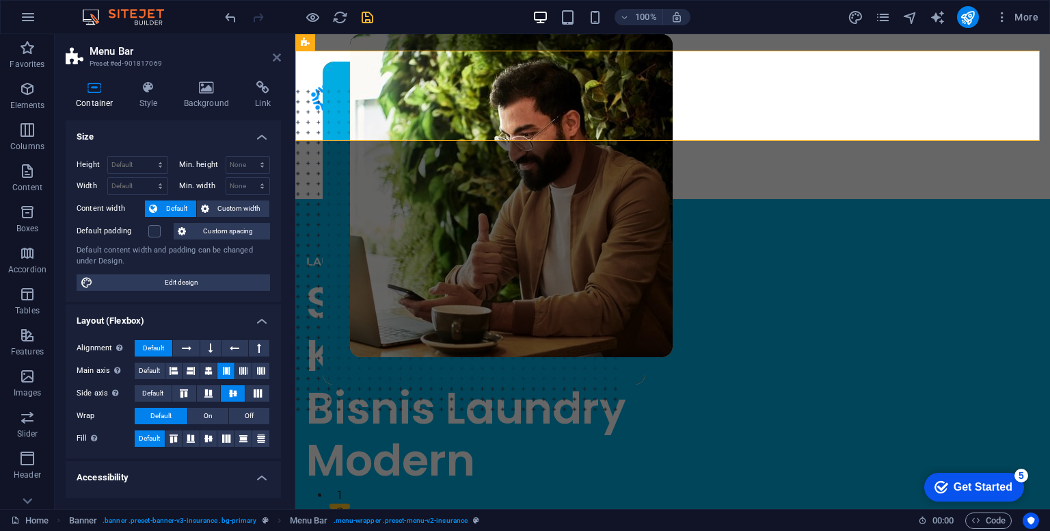
click at [274, 57] on icon at bounding box center [277, 57] width 8 height 11
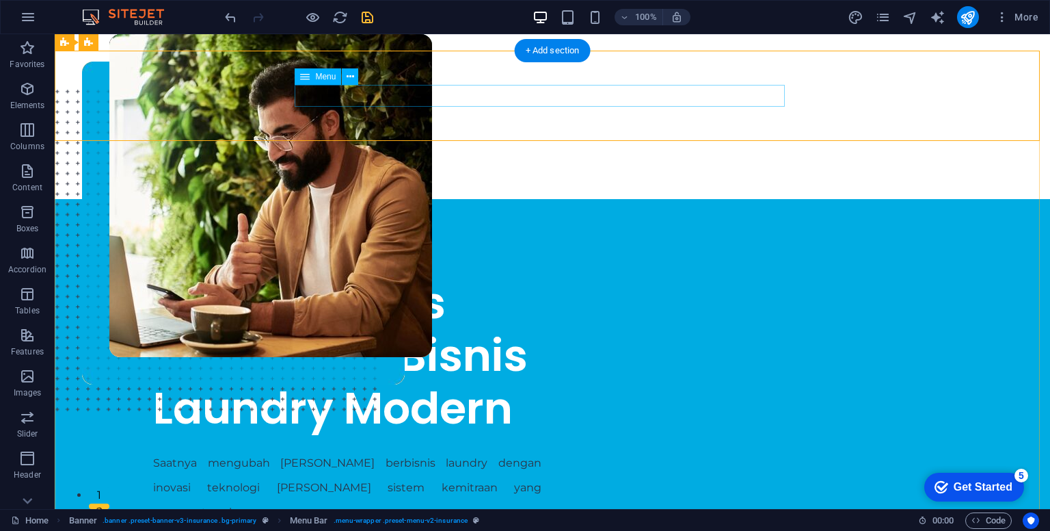
click at [524, 130] on nav "ABOUT US SERVICES NEWS CONTACT" at bounding box center [552, 141] width 799 height 22
click at [353, 80] on icon at bounding box center [351, 77] width 8 height 14
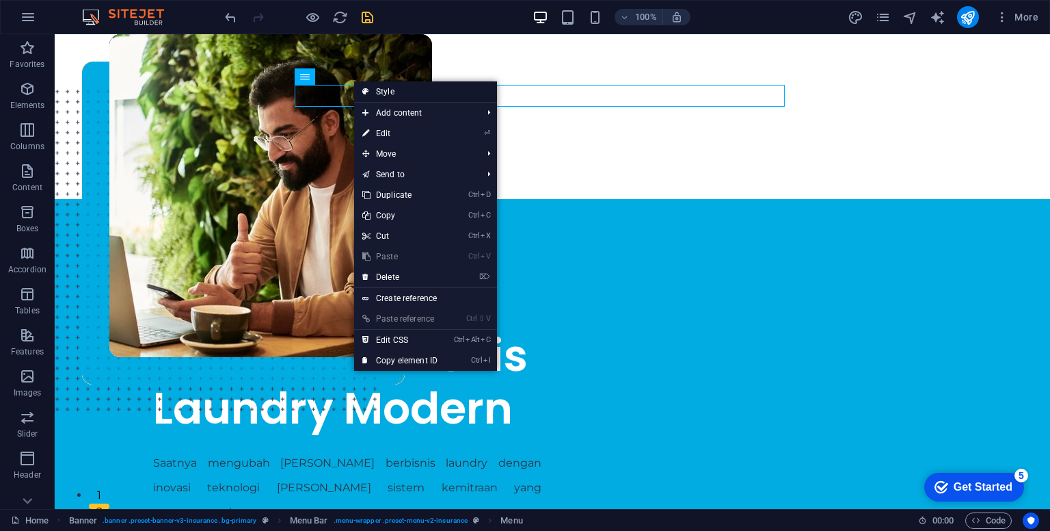
click at [429, 93] on link "Style" at bounding box center [425, 91] width 143 height 21
select select "rem"
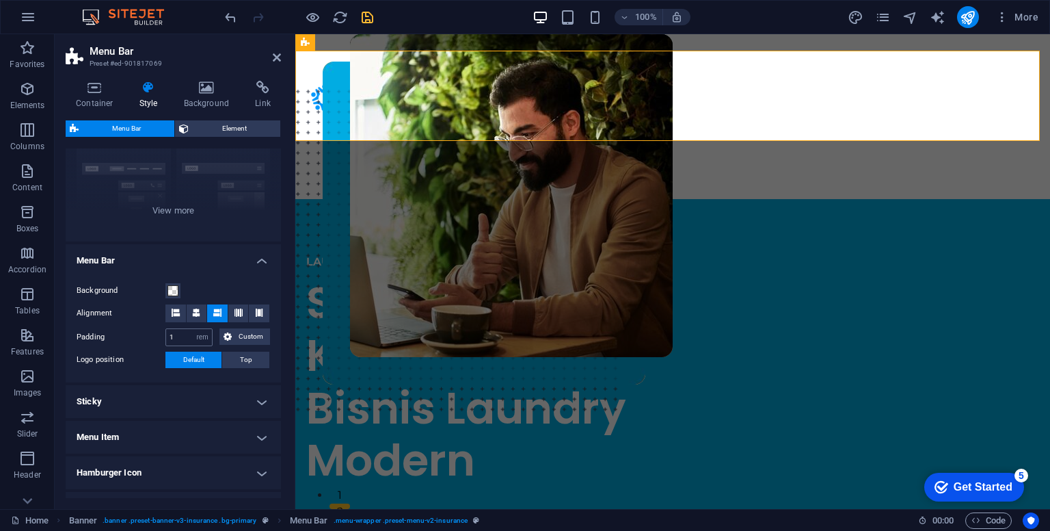
scroll to position [252, 0]
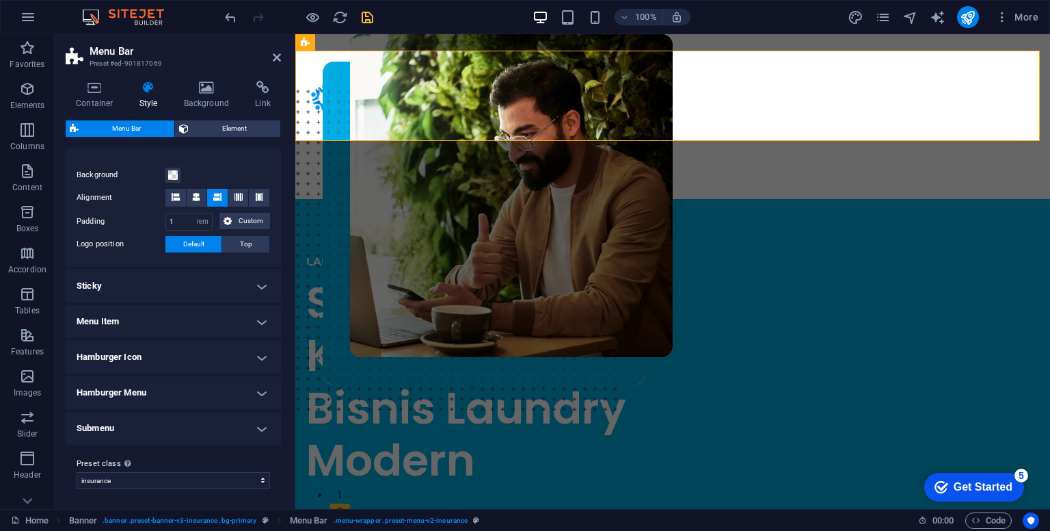
click at [262, 321] on h4 "Menu Item" at bounding box center [173, 321] width 215 height 33
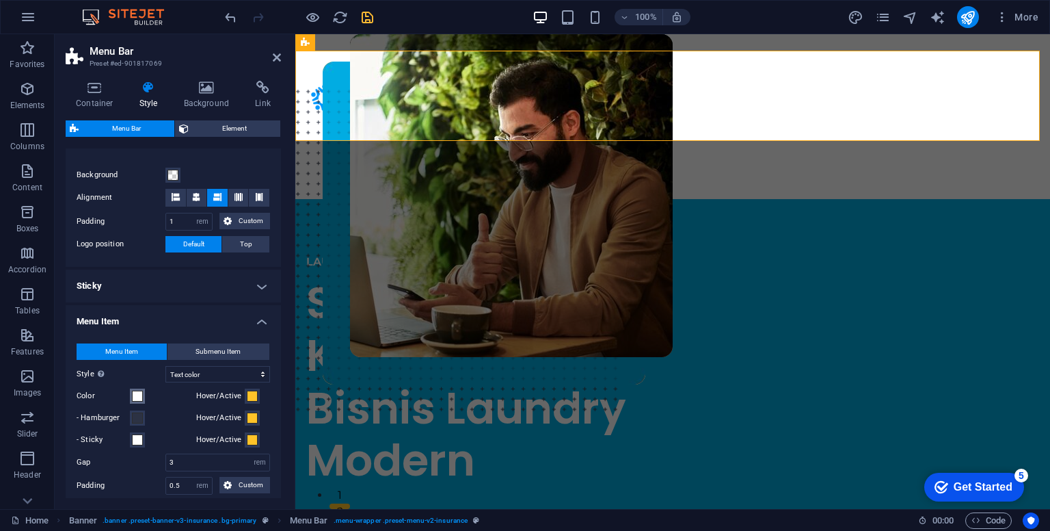
click at [136, 394] on span at bounding box center [137, 395] width 11 height 11
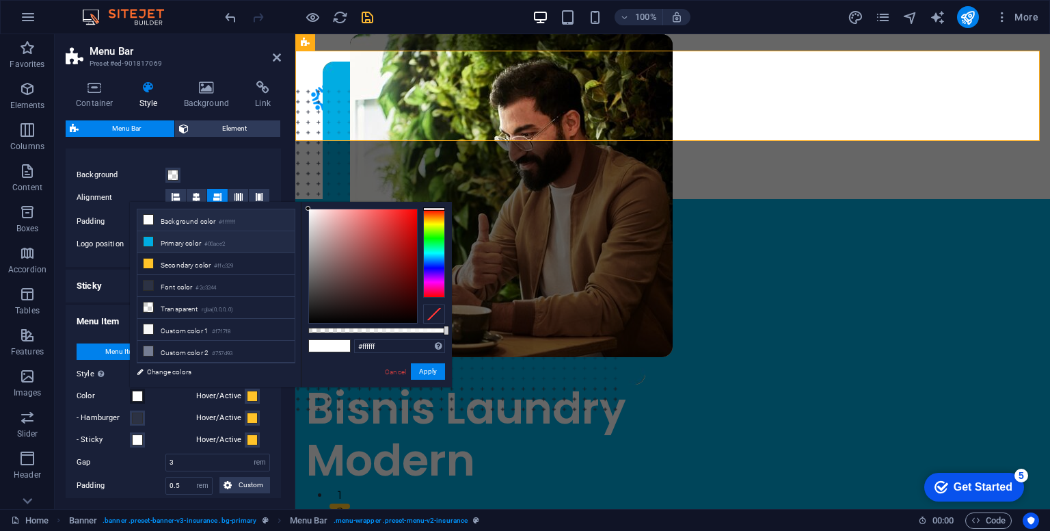
click at [188, 248] on li "Primary color #00ace2" at bounding box center [215, 242] width 157 height 22
type input "#00ace2"
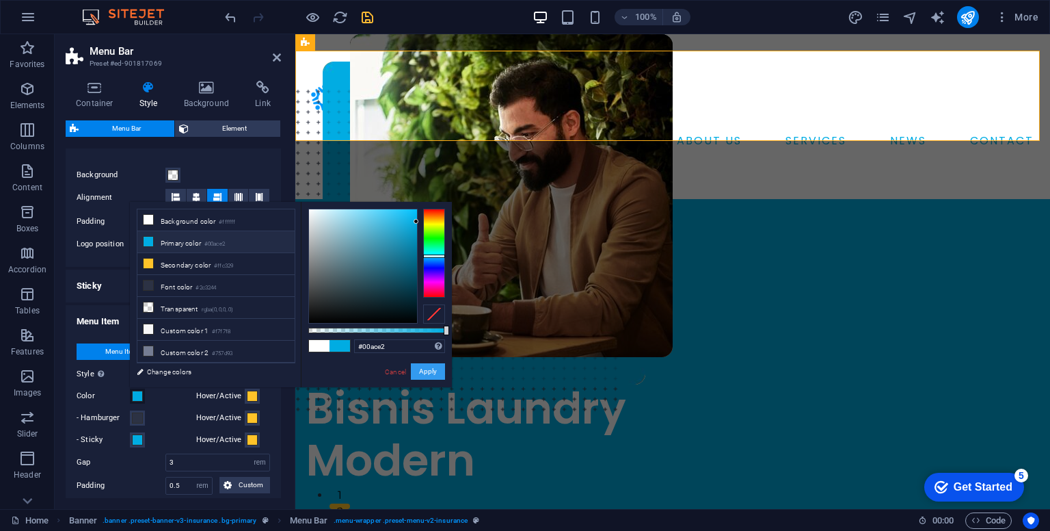
click at [424, 371] on button "Apply" at bounding box center [428, 371] width 34 height 16
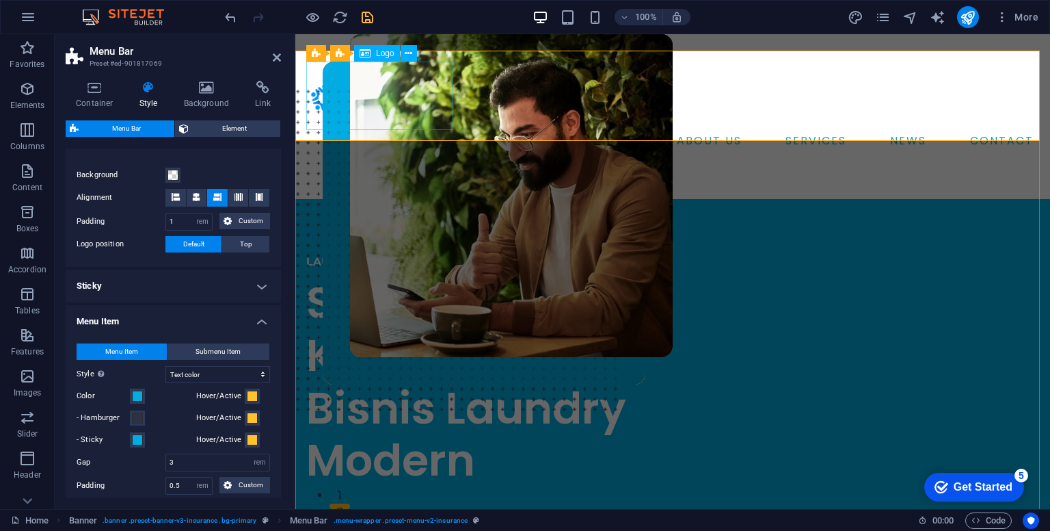
click at [416, 94] on div at bounding box center [672, 96] width 733 height 68
click at [381, 59] on div "Logo" at bounding box center [377, 53] width 46 height 16
click at [381, 55] on span "Logo" at bounding box center [385, 53] width 18 height 8
click at [391, 82] on div at bounding box center [672, 96] width 733 height 68
click at [412, 53] on button at bounding box center [409, 53] width 16 height 16
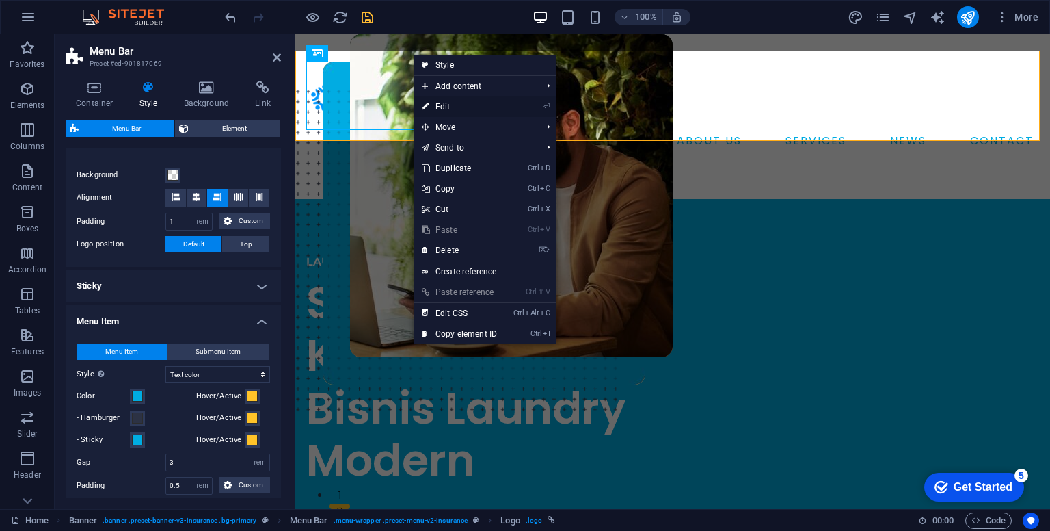
click at [451, 107] on link "⏎ Edit" at bounding box center [460, 106] width 92 height 21
select select "px"
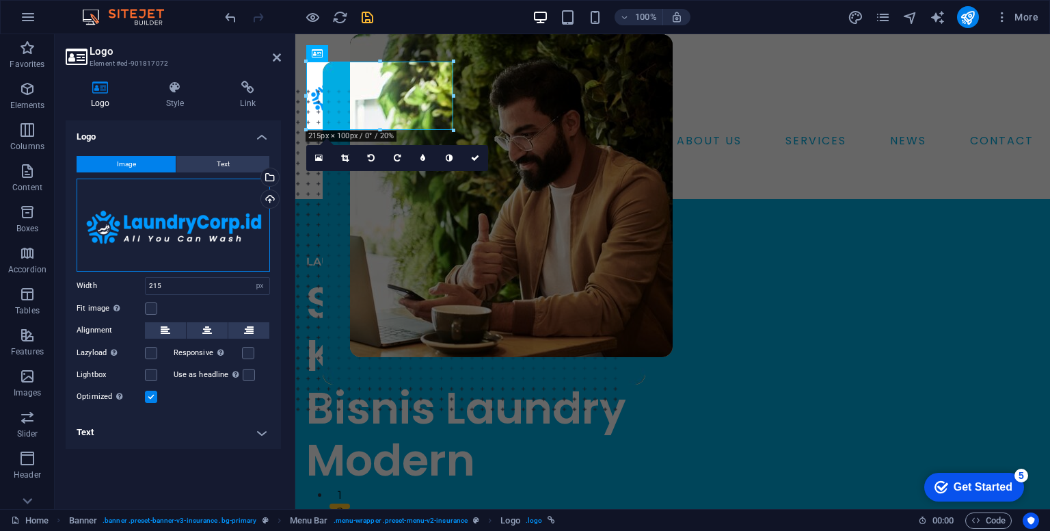
click at [242, 230] on div "Drag files here, click to choose files or select files from Files or our free s…" at bounding box center [174, 224] width 194 height 93
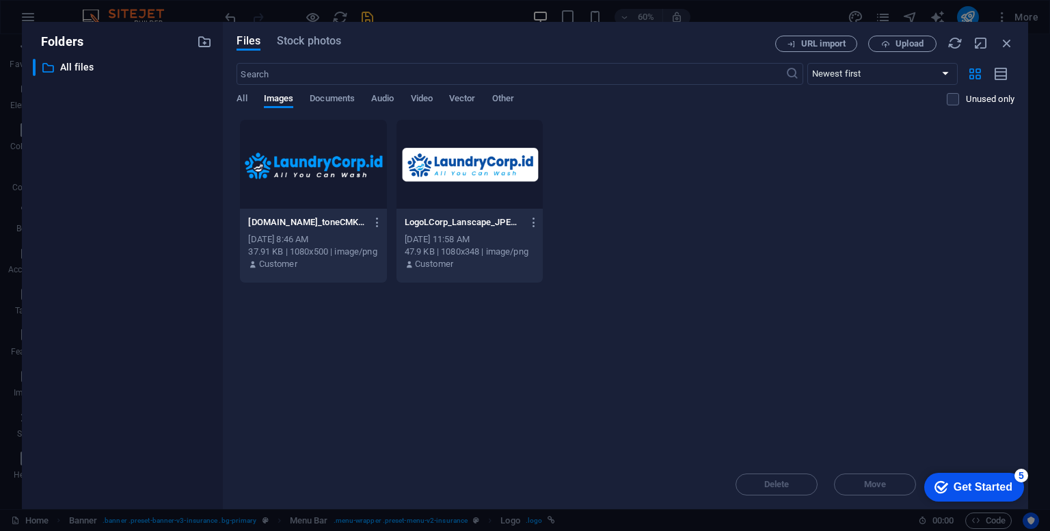
click at [440, 184] on div at bounding box center [470, 164] width 146 height 89
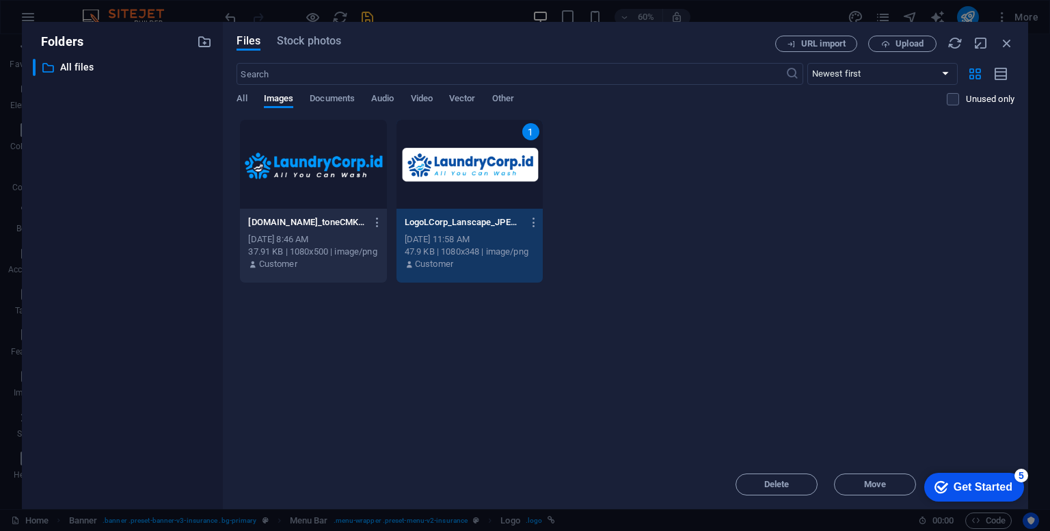
click at [505, 170] on div "1" at bounding box center [470, 164] width 146 height 89
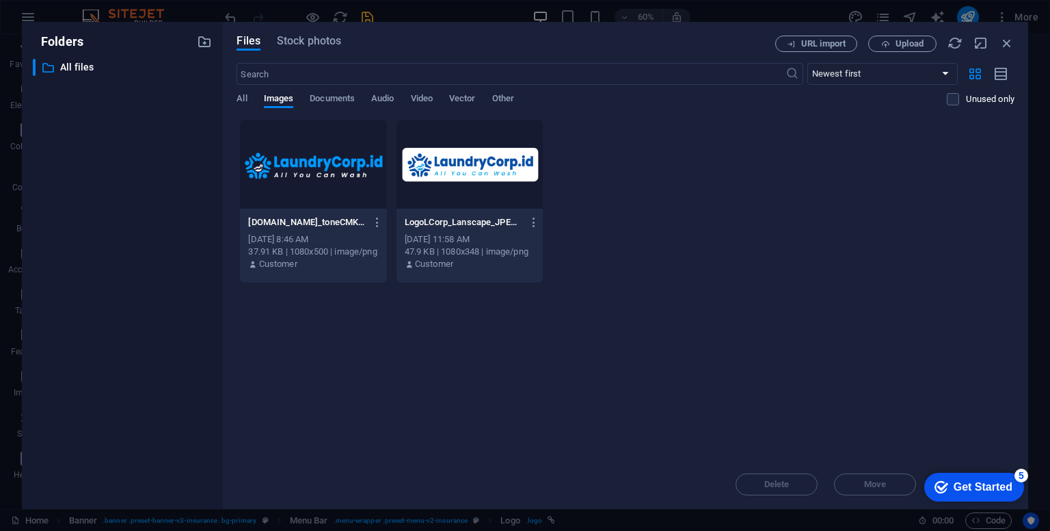
click at [505, 170] on div at bounding box center [470, 164] width 146 height 89
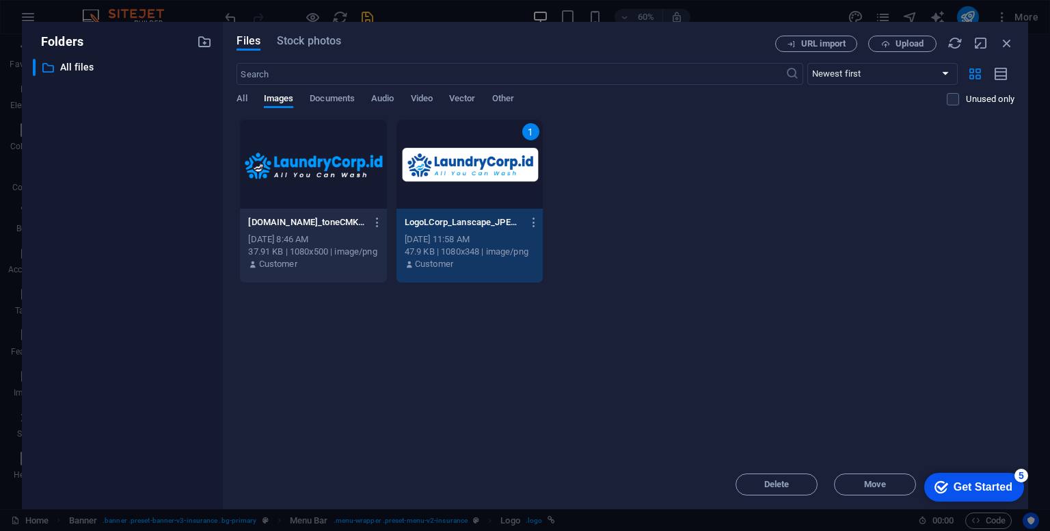
click at [505, 170] on div "1" at bounding box center [470, 164] width 146 height 89
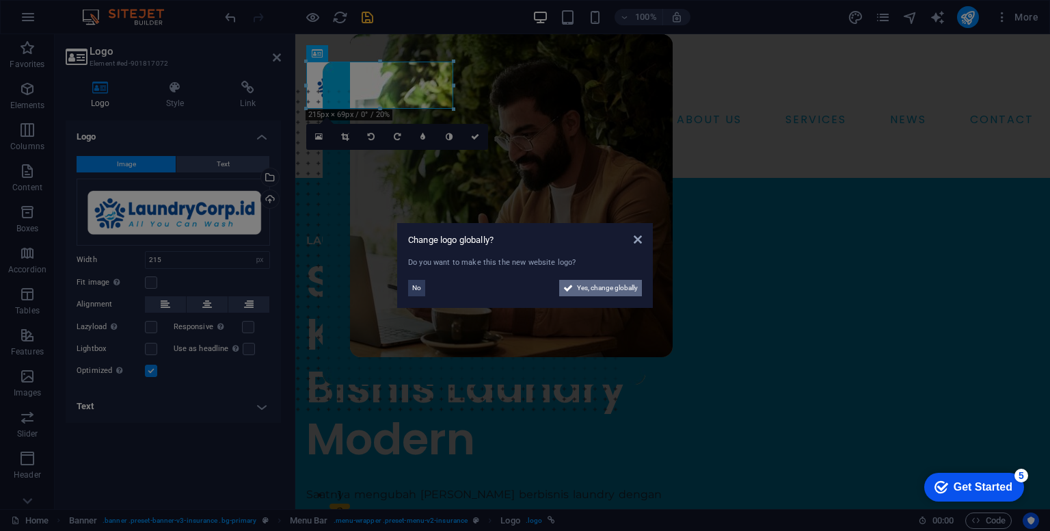
click at [594, 285] on span "Yes, change globally" at bounding box center [607, 288] width 61 height 16
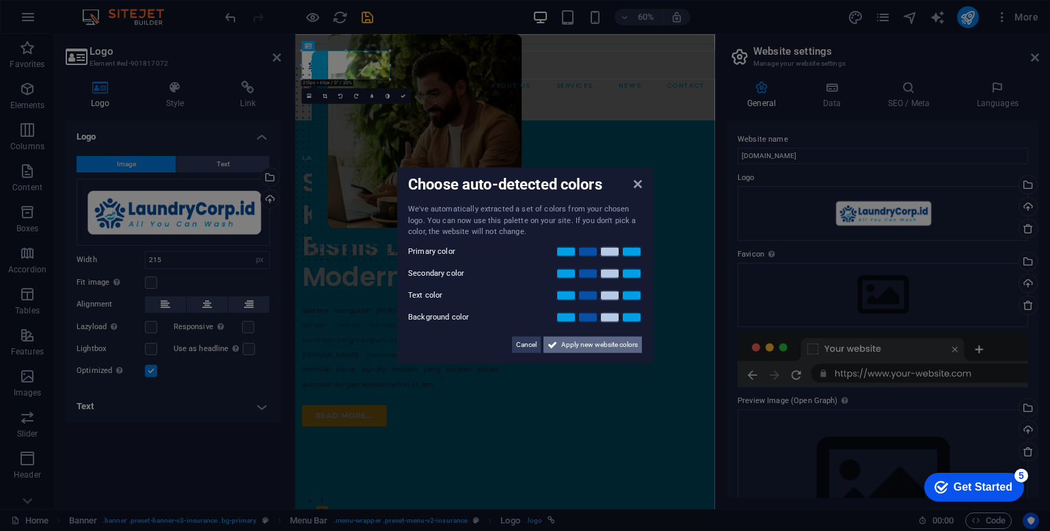
click at [565, 347] on span "Apply new website colors" at bounding box center [599, 344] width 77 height 16
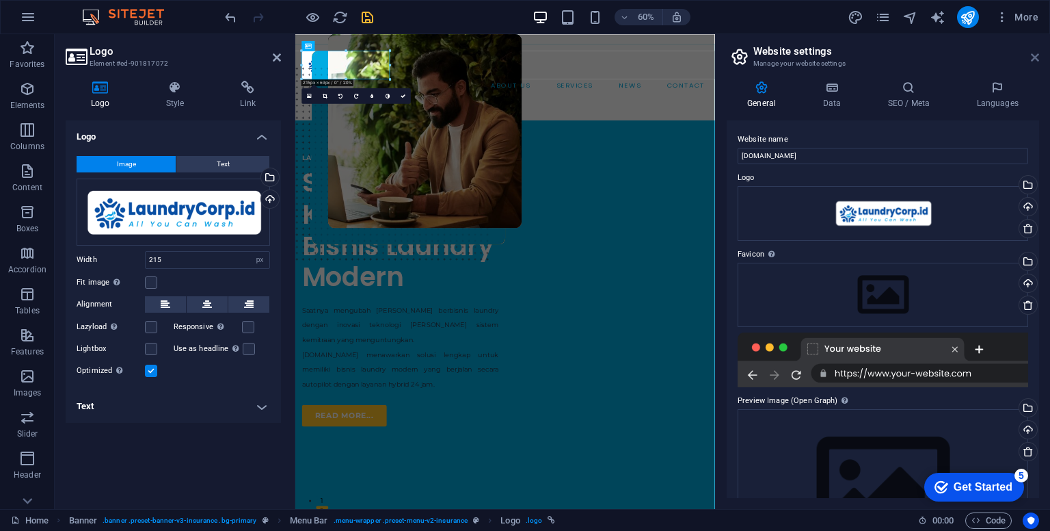
click at [1032, 55] on icon at bounding box center [1035, 57] width 8 height 11
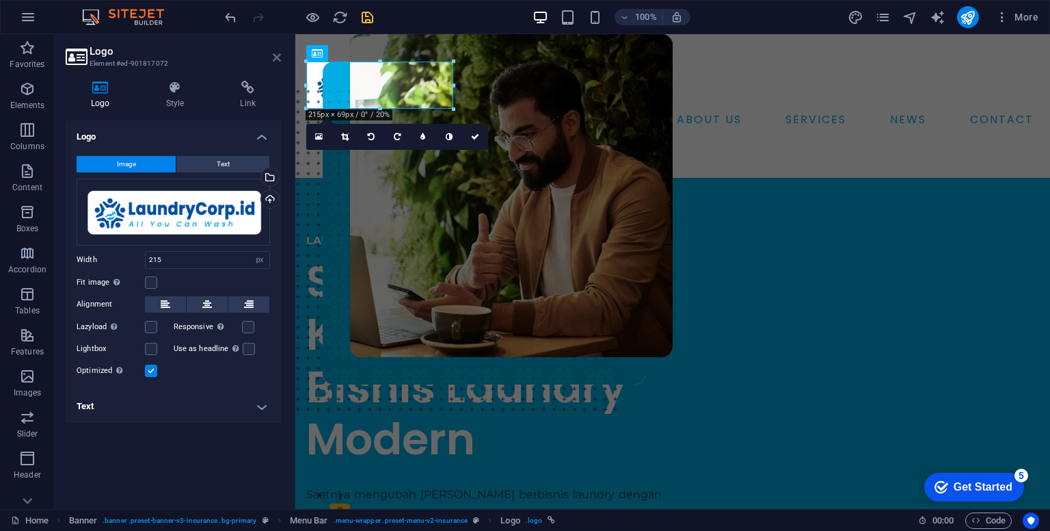
click at [276, 59] on icon at bounding box center [277, 57] width 8 height 11
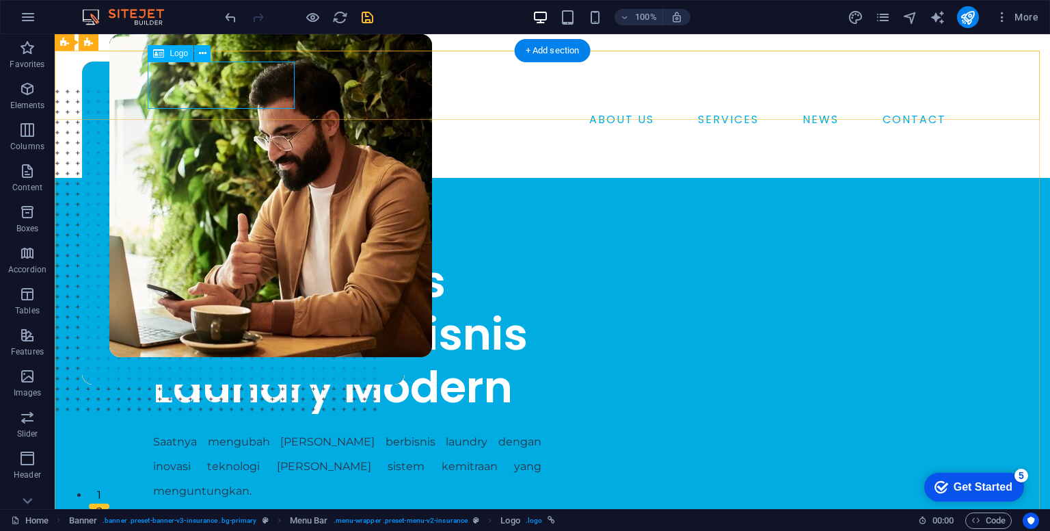
click at [211, 89] on div at bounding box center [552, 85] width 799 height 47
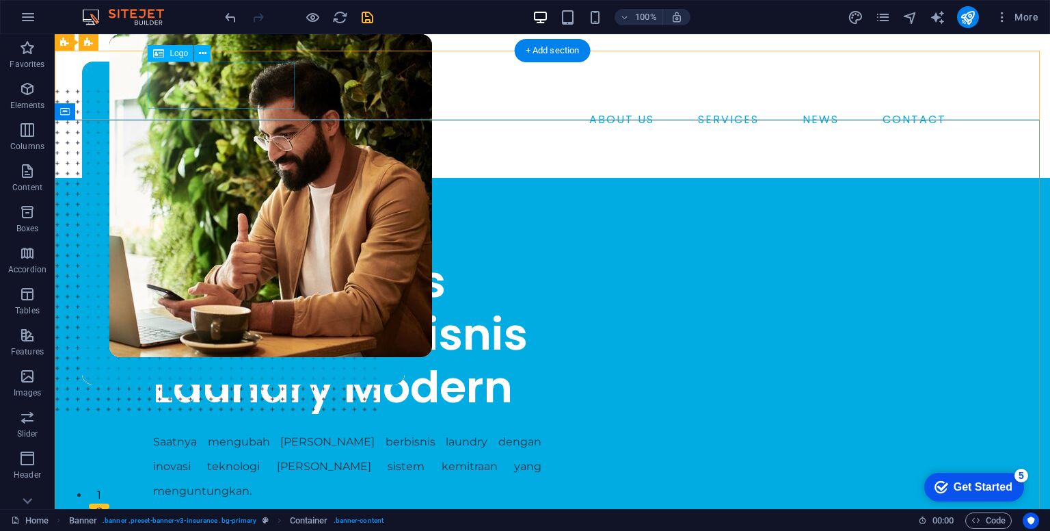
click at [238, 86] on div at bounding box center [552, 85] width 799 height 47
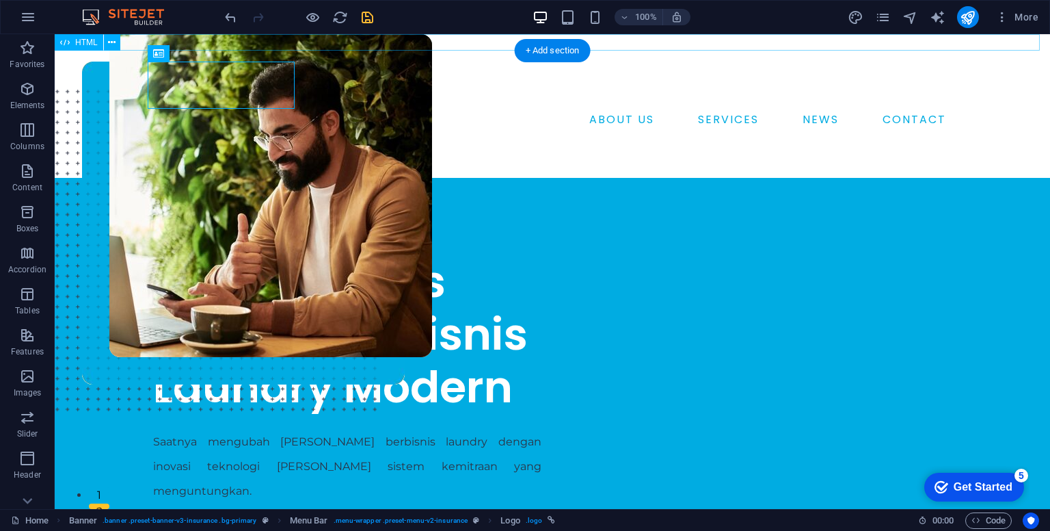
click at [335, 46] on div at bounding box center [553, 42] width 996 height 16
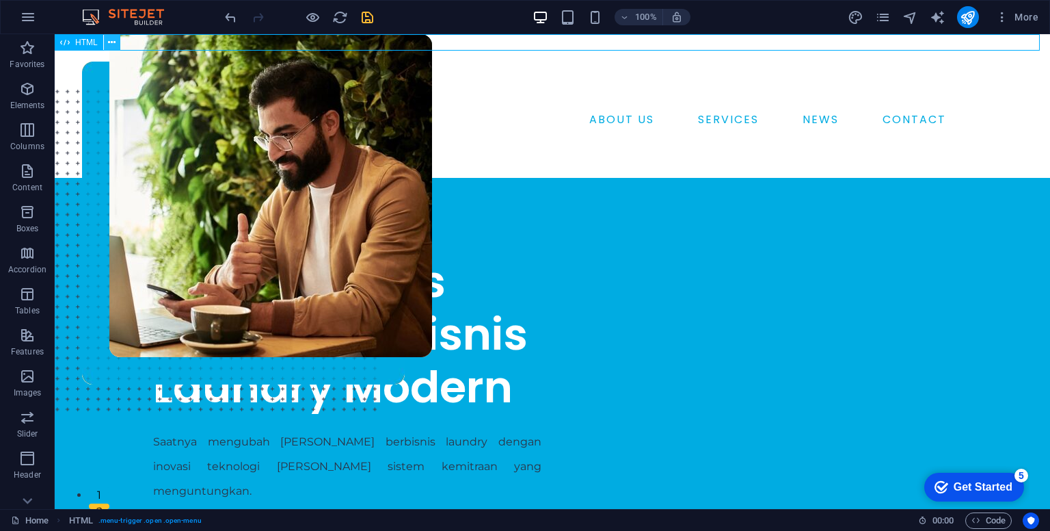
click at [117, 36] on button at bounding box center [112, 42] width 16 height 16
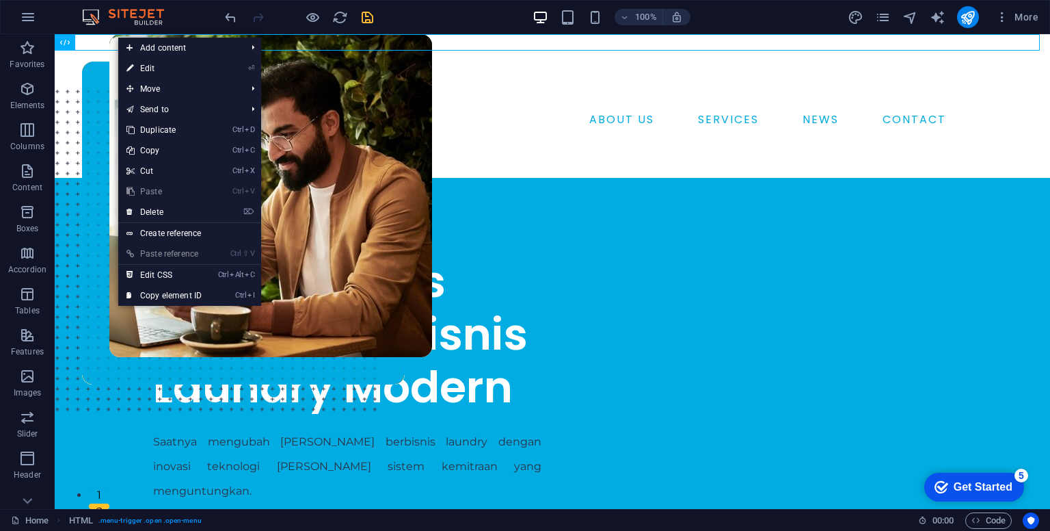
click at [210, 64] on link "⏎ Edit" at bounding box center [164, 68] width 92 height 21
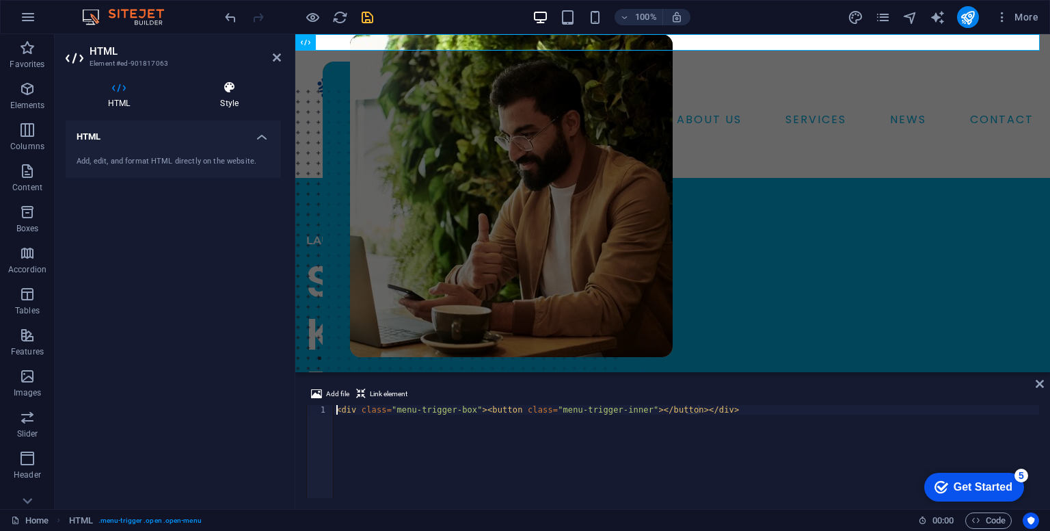
click at [232, 99] on h4 "Style" at bounding box center [229, 95] width 103 height 29
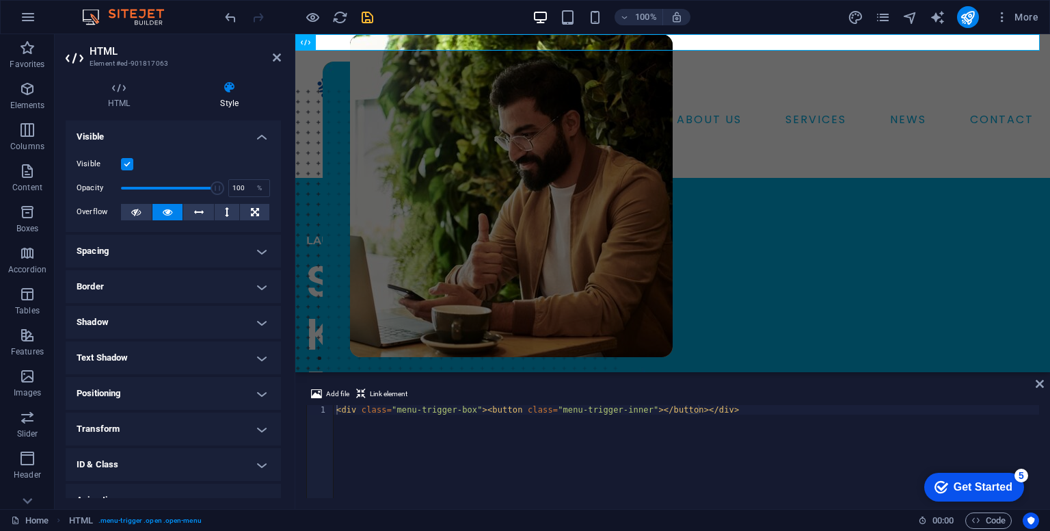
scroll to position [53, 0]
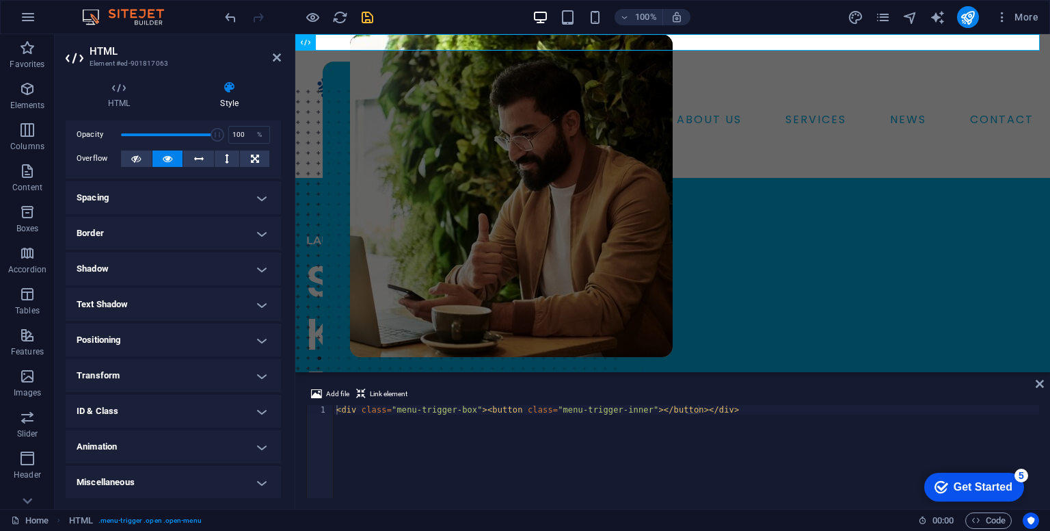
click at [252, 236] on h4 "Border" at bounding box center [173, 233] width 215 height 33
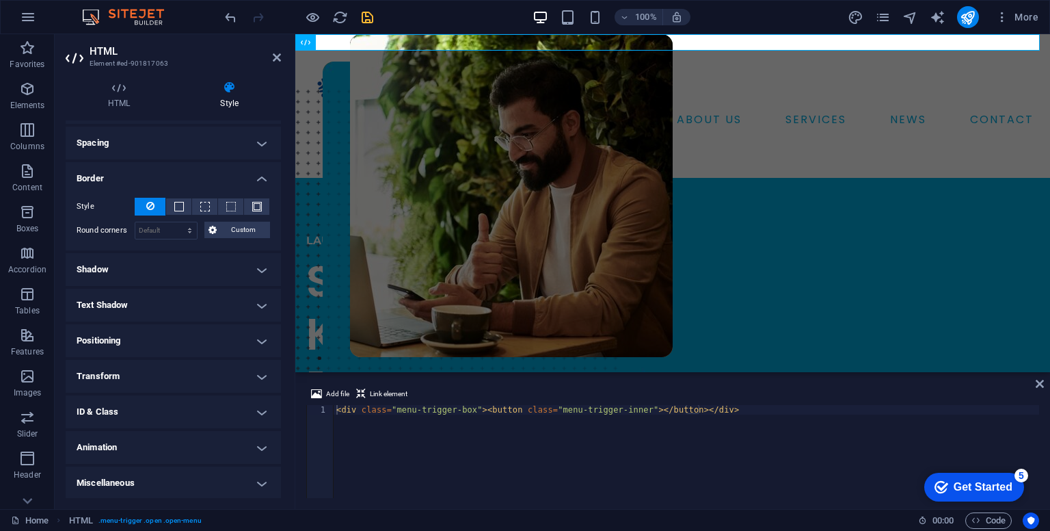
scroll to position [0, 0]
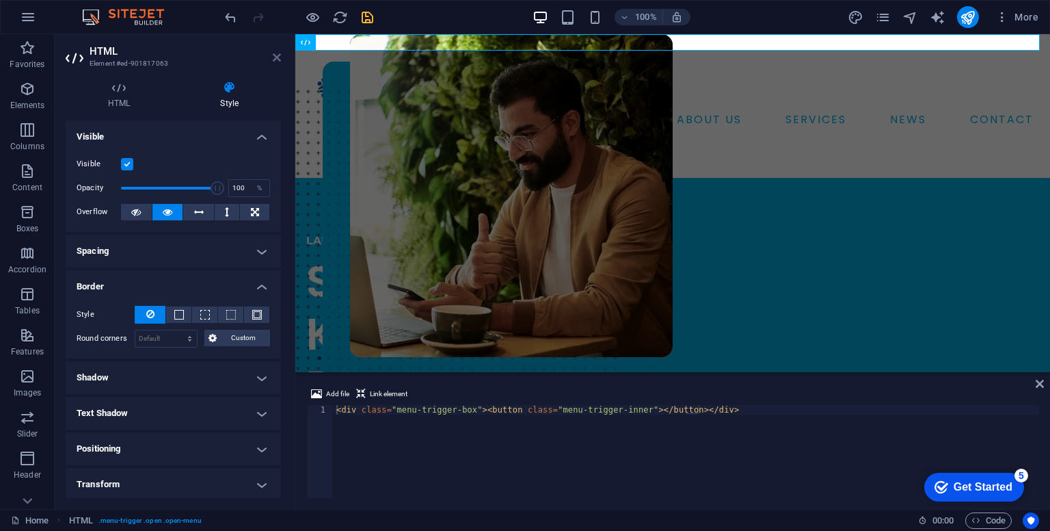
click at [278, 58] on icon at bounding box center [277, 57] width 8 height 11
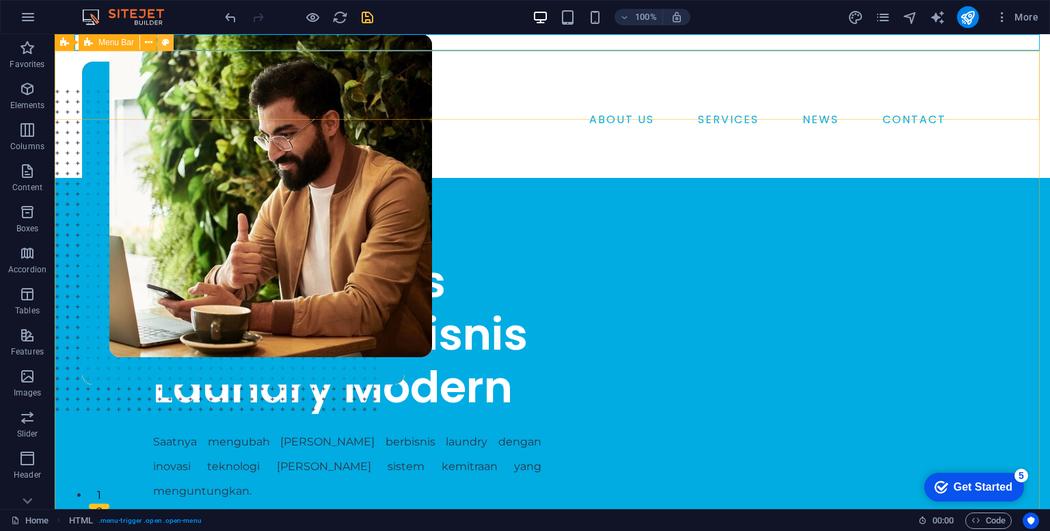
click at [170, 44] on button at bounding box center [165, 42] width 16 height 16
select select "rem"
select select "hover_text_color"
select select "rem"
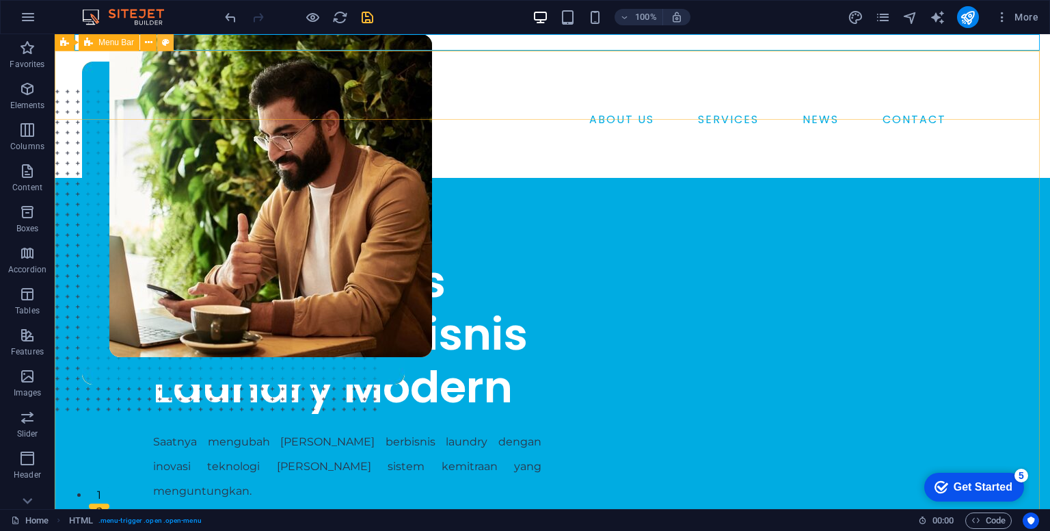
select select "link-special-font"
select select "rem"
select select "400"
select select "px"
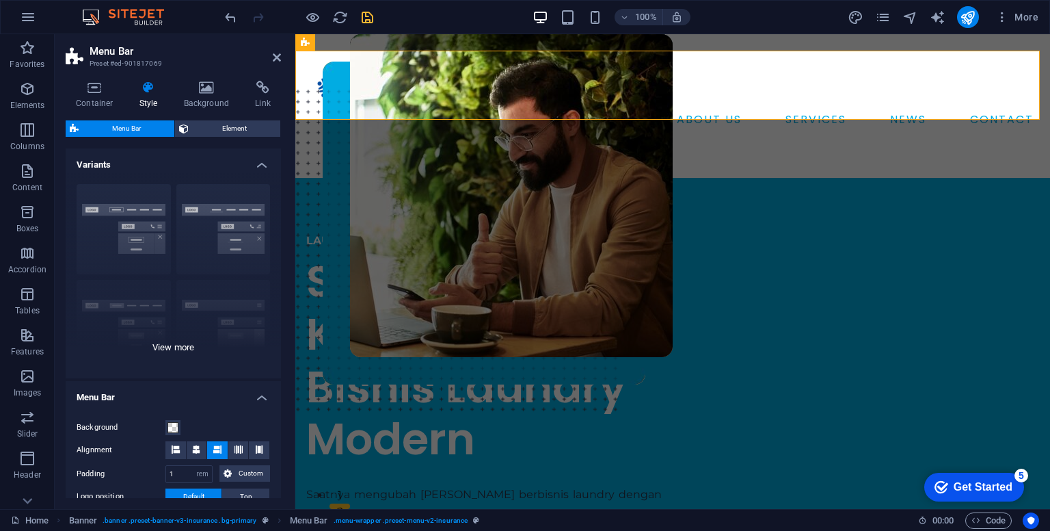
click at [176, 346] on div "Border Centered Default Fixed Loki Trigger Wide XXL" at bounding box center [173, 275] width 215 height 205
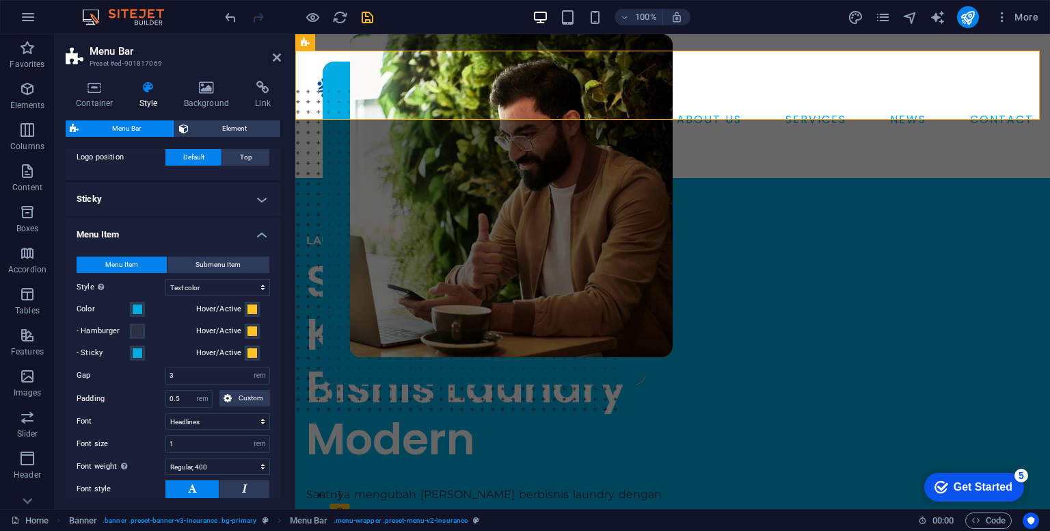
scroll to position [480, 0]
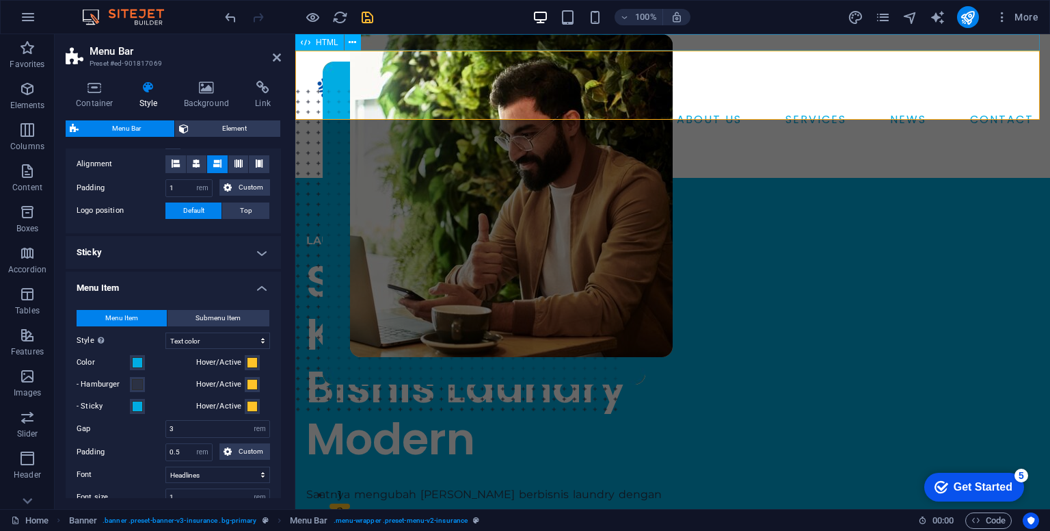
click at [465, 42] on div at bounding box center [672, 42] width 755 height 16
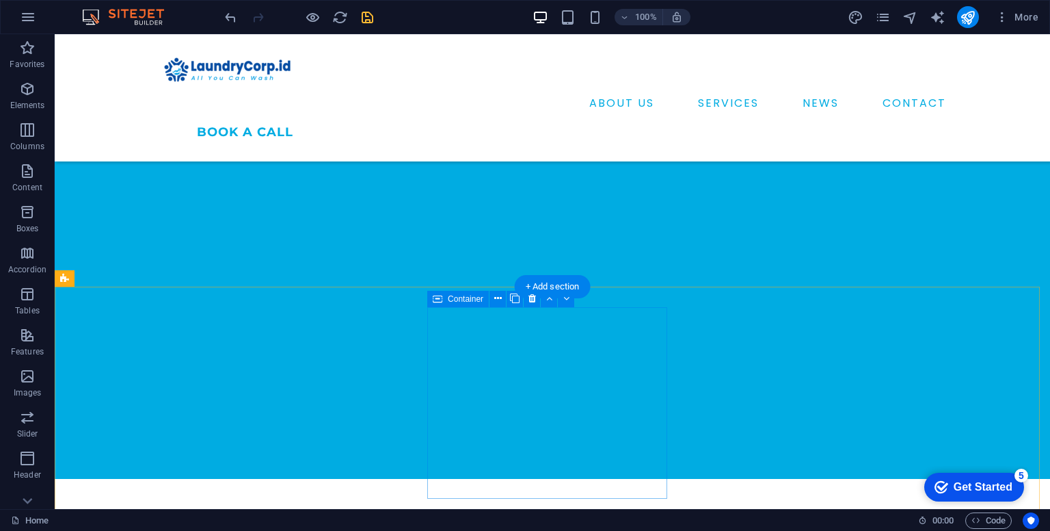
scroll to position [410, 0]
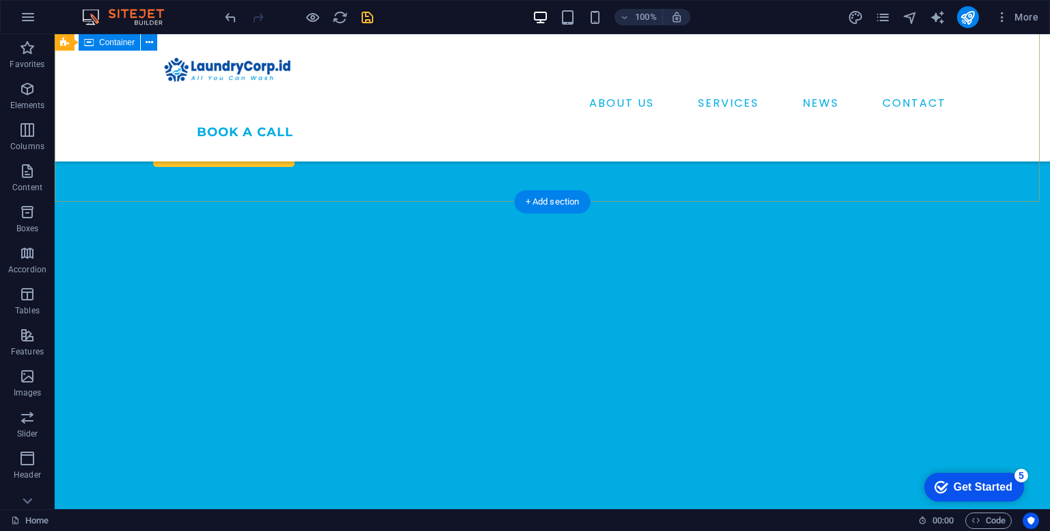
click at [723, 188] on div "LAUNDRY COMPANY Solusi Praktis Kemitraan Bisnis Laundry Modern Saatnya mengubah…" at bounding box center [553, 127] width 996 height 975
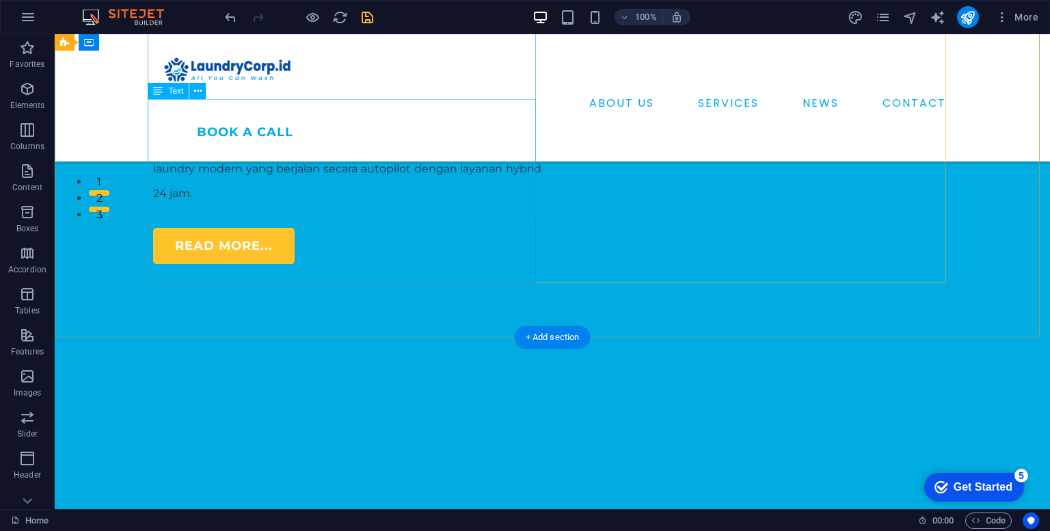
scroll to position [274, 0]
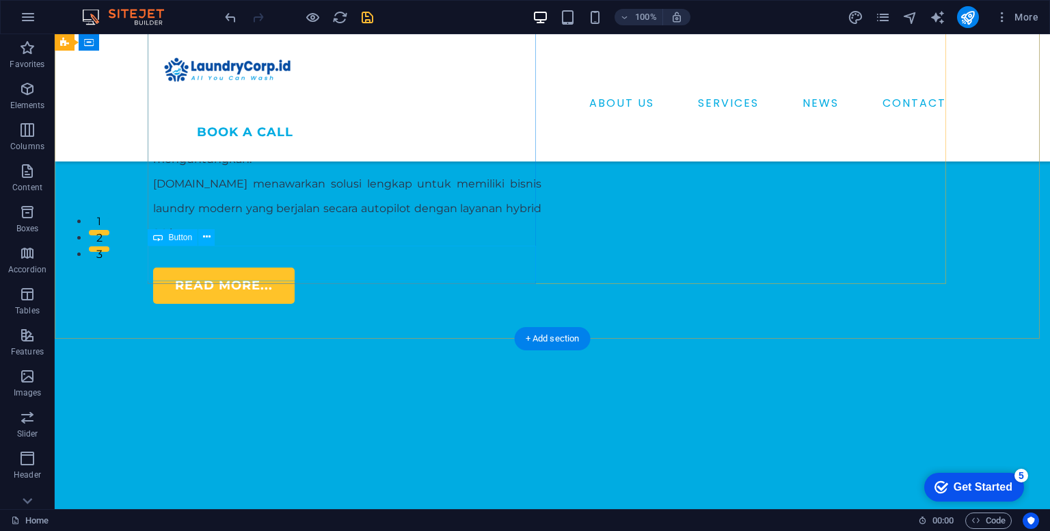
click at [206, 270] on div "READ MORE..." at bounding box center [347, 285] width 388 height 36
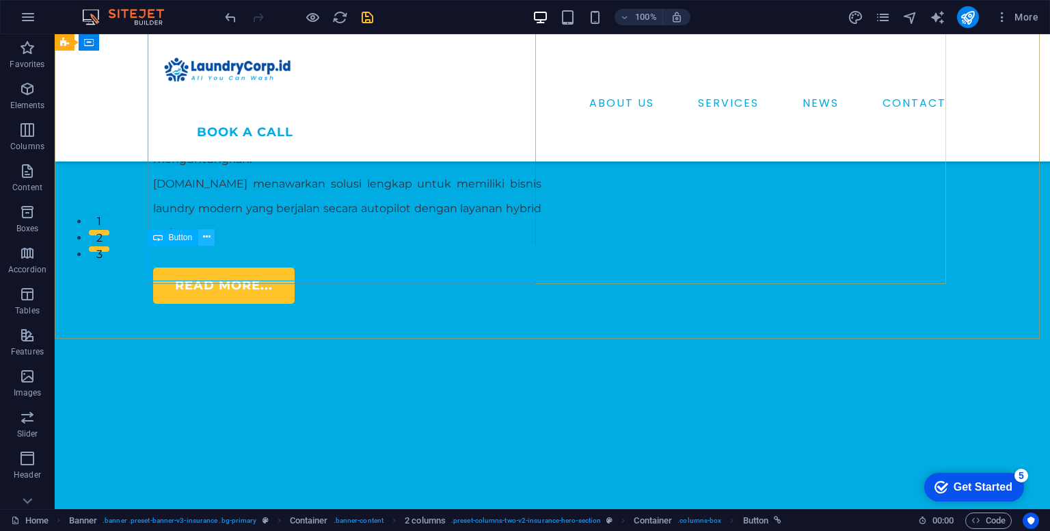
click at [209, 235] on icon at bounding box center [207, 237] width 8 height 14
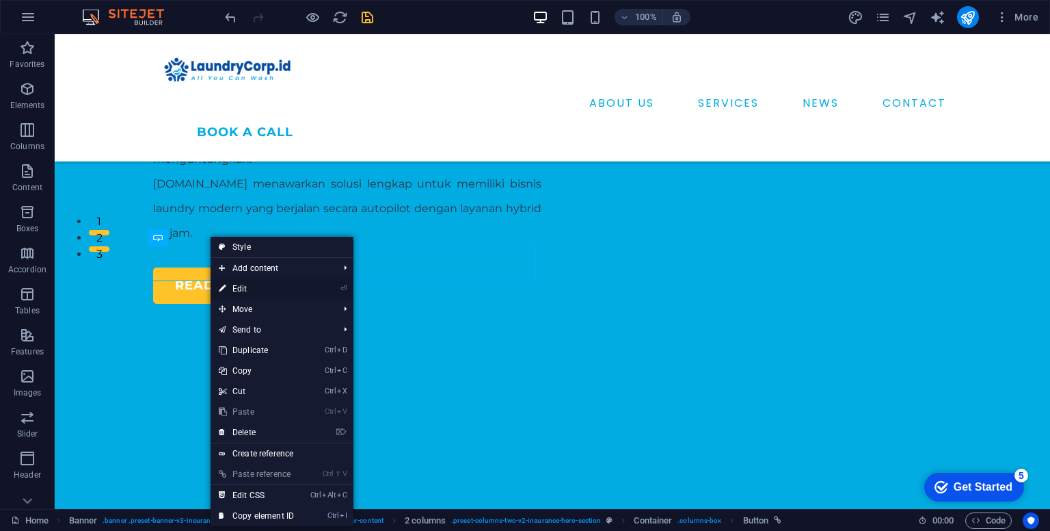
click at [254, 289] on link "⏎ Edit" at bounding box center [257, 288] width 92 height 21
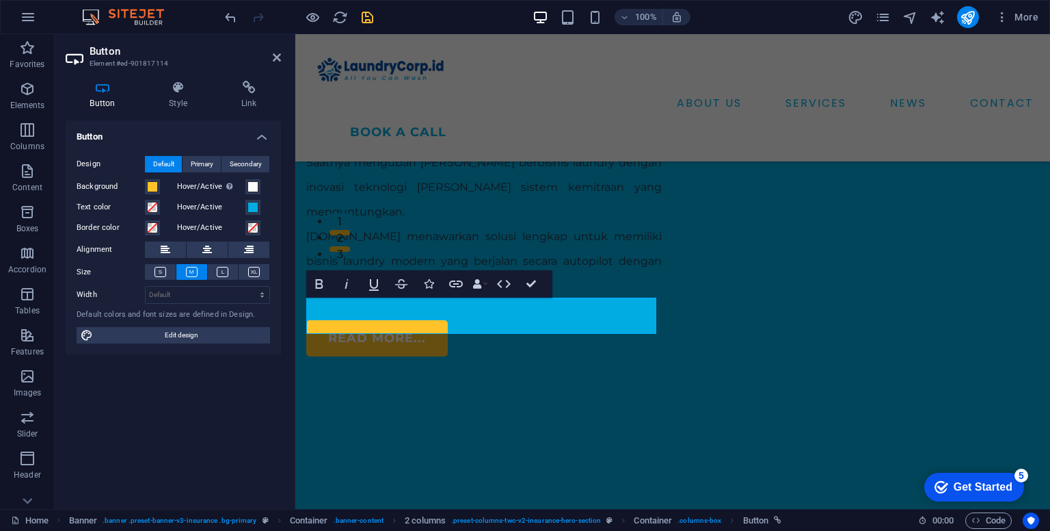
scroll to position [271, 0]
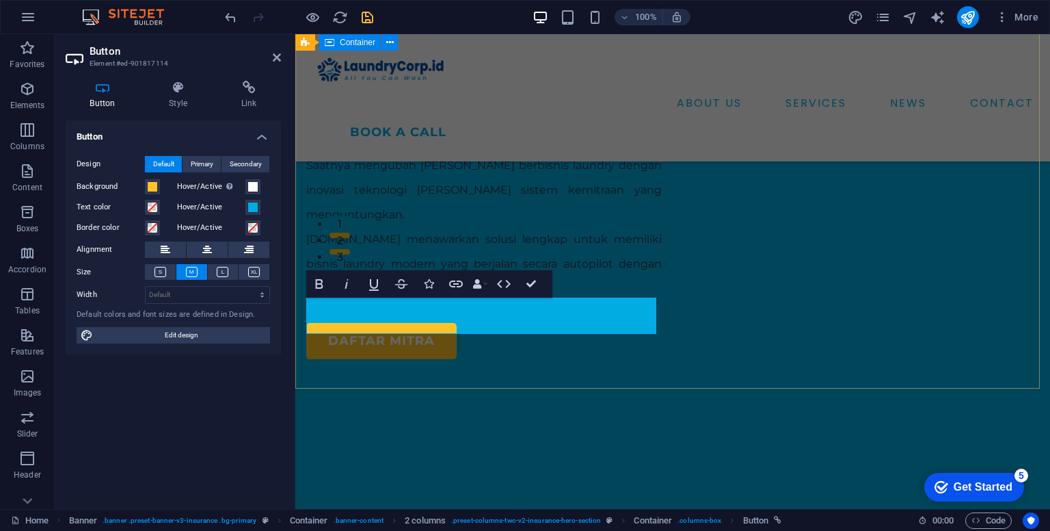
click at [438, 362] on div "LAUNDRY COMPANY Solusi Praktis Kemitraan Bisnis Laundry Modern Saatnya mengubah…" at bounding box center [672, 294] width 755 height 1028
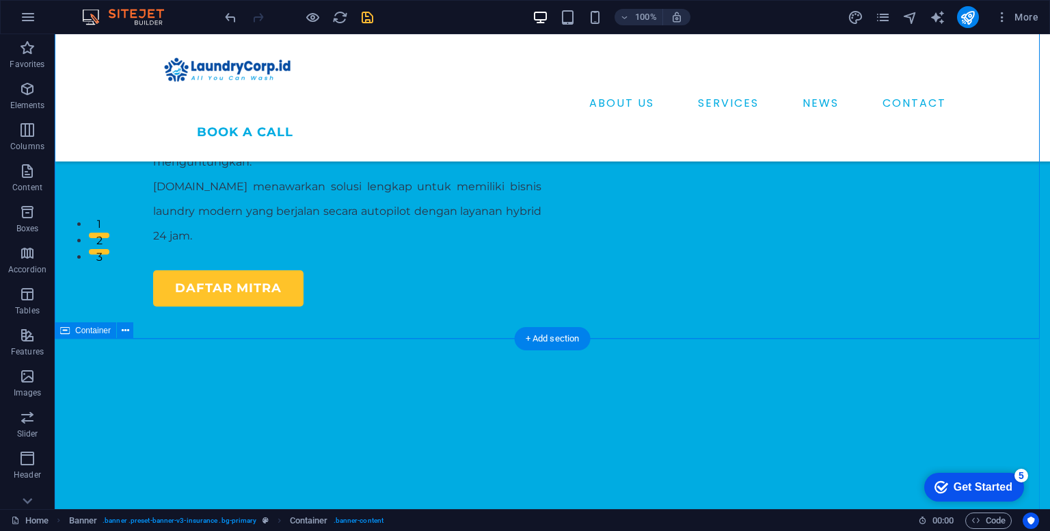
scroll to position [274, 0]
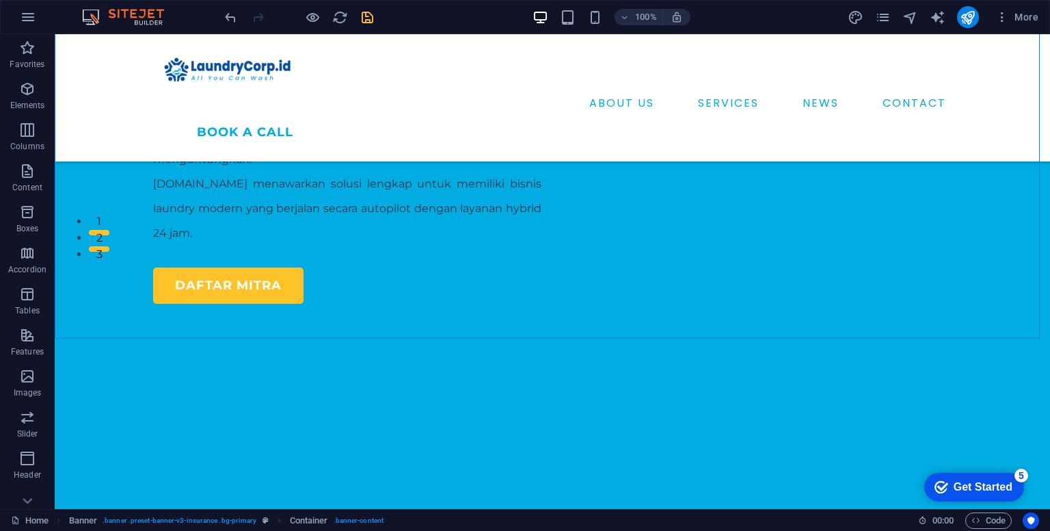
click at [372, 23] on icon "save" at bounding box center [368, 18] width 16 height 16
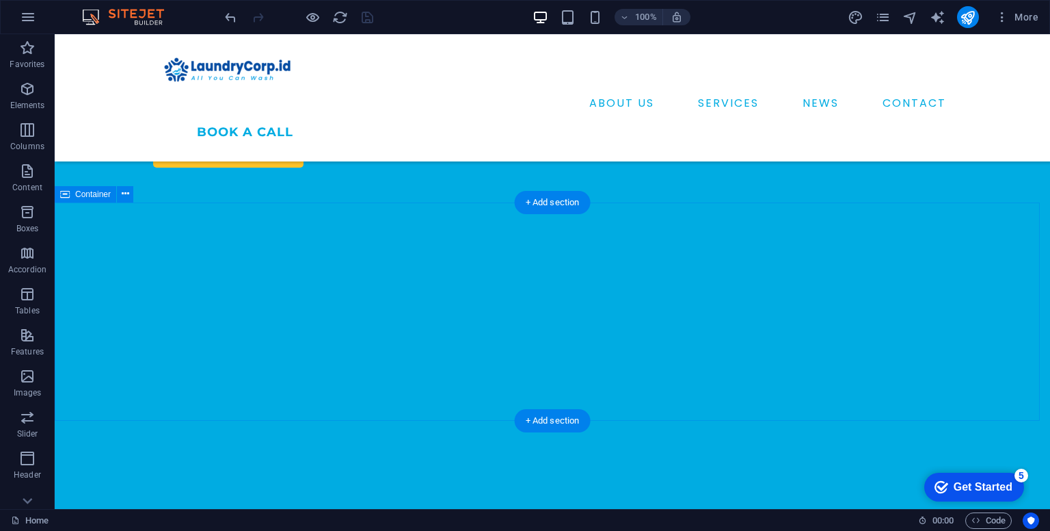
scroll to position [410, 0]
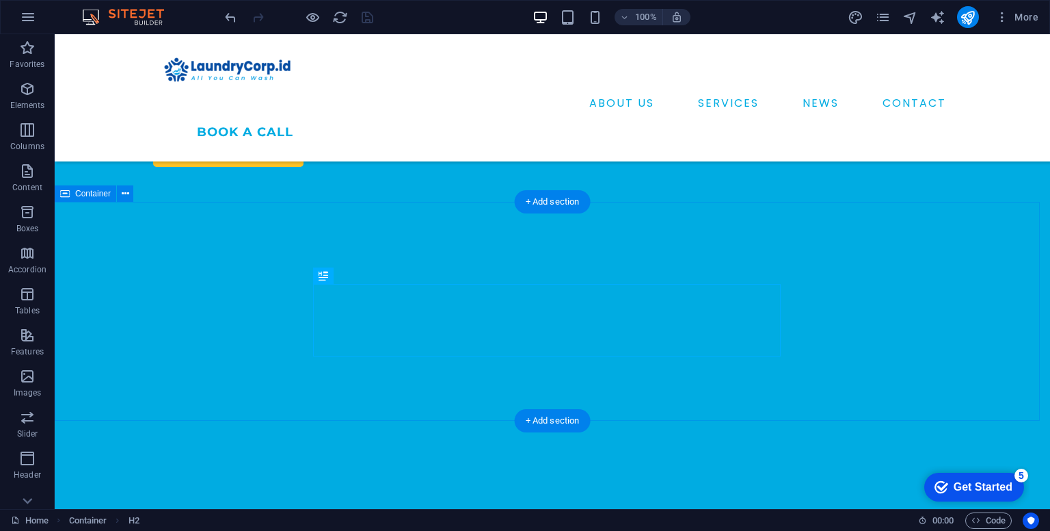
click at [361, 275] on icon at bounding box center [359, 276] width 8 height 14
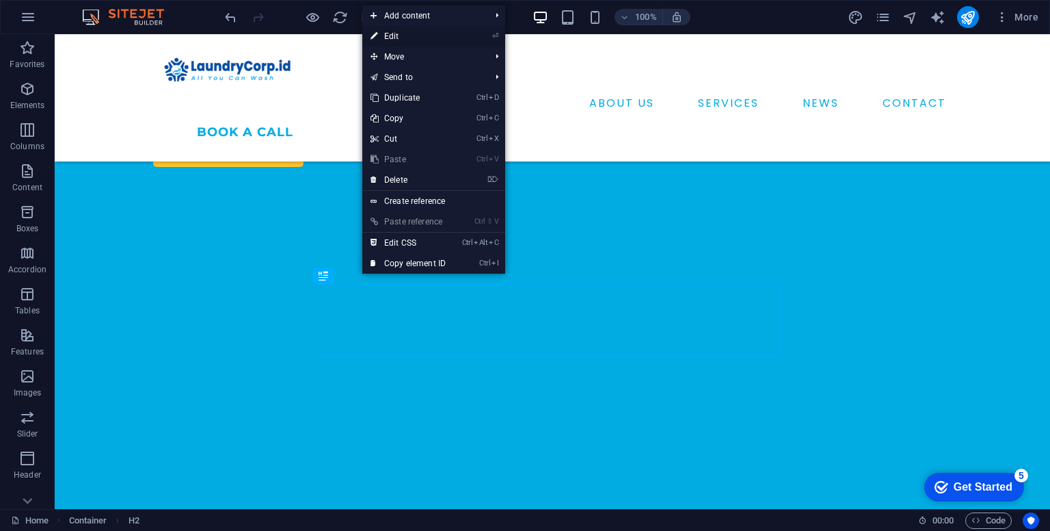
click at [416, 39] on link "⏎ Edit" at bounding box center [408, 36] width 92 height 21
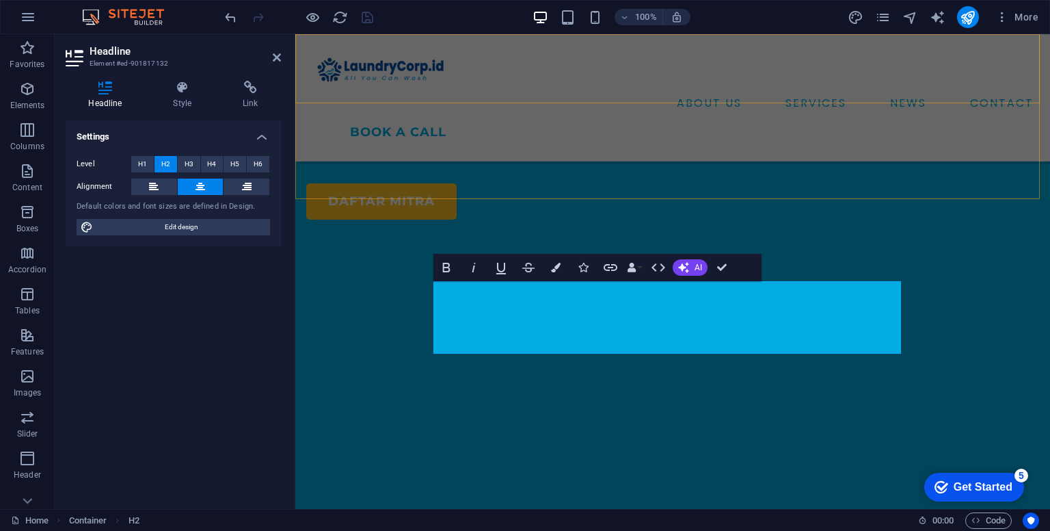
scroll to position [460, 0]
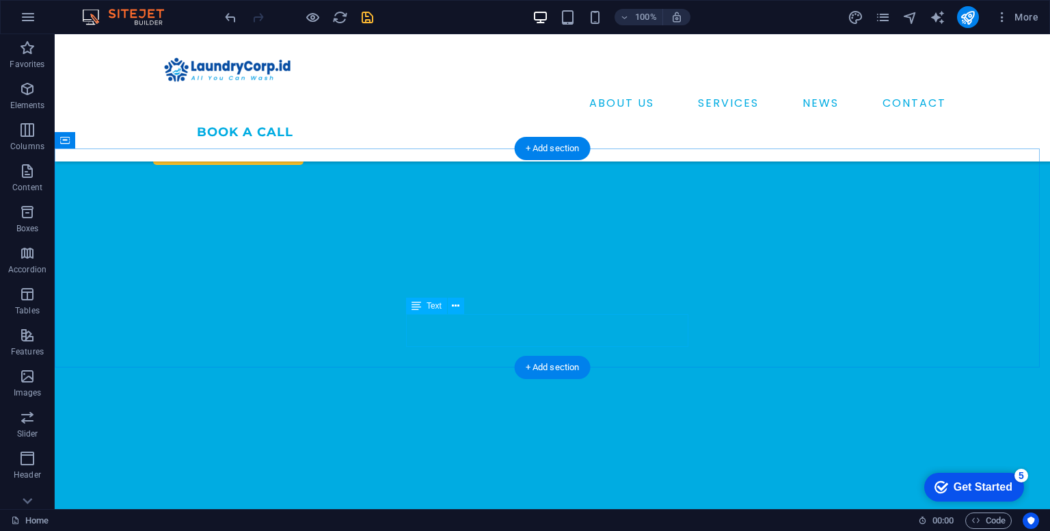
scroll to position [547, 0]
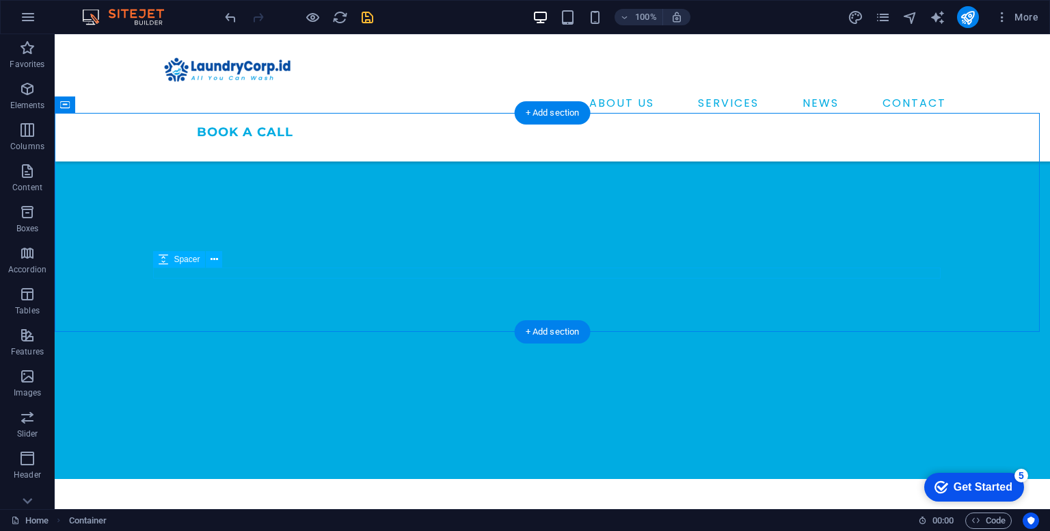
scroll to position [498, 0]
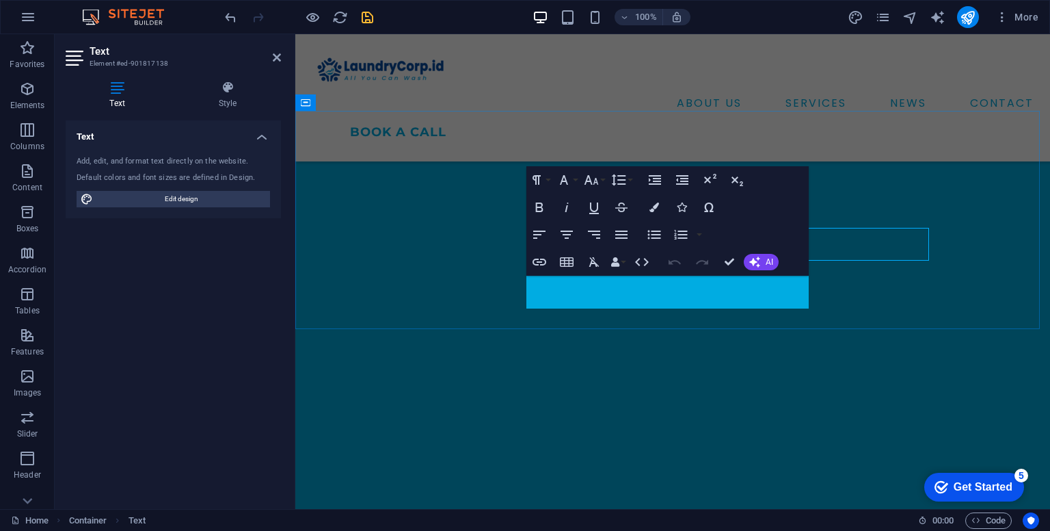
scroll to position [549, 0]
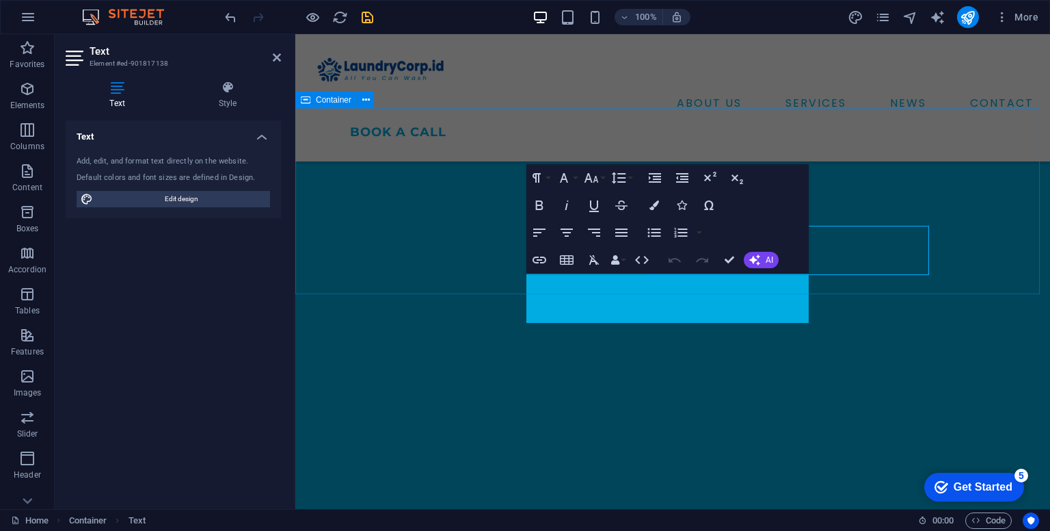
scroll to position [551, 0]
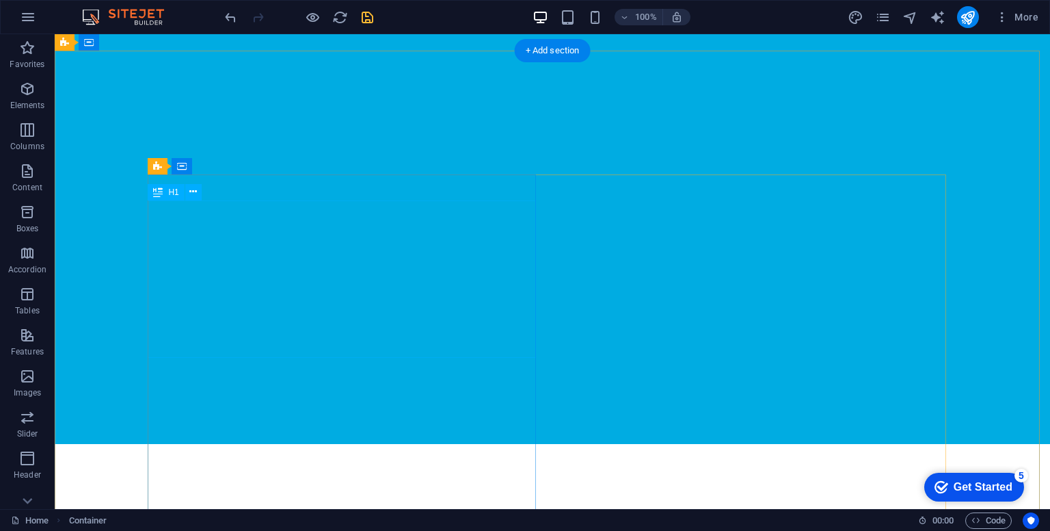
scroll to position [0, 0]
